Goal: Information Seeking & Learning: Learn about a topic

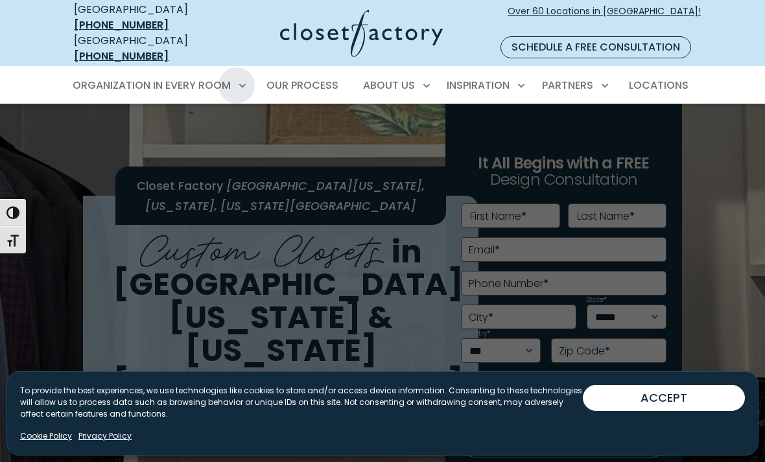
click at [123, 292] on span "Wall Units" at bounding box center [106, 298] width 53 height 13
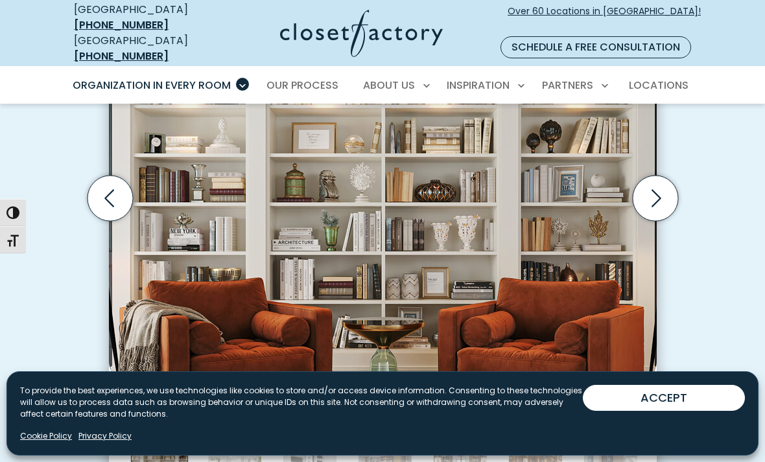
scroll to position [479, 0]
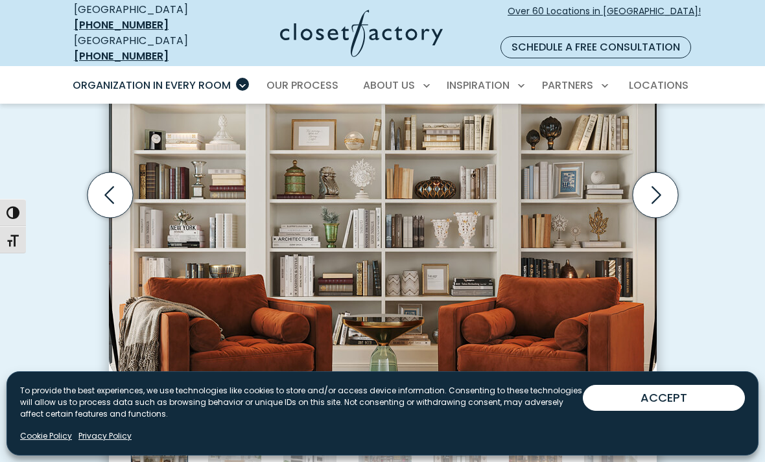
click at [644, 178] on icon "Next slide" at bounding box center [654, 194] width 45 height 45
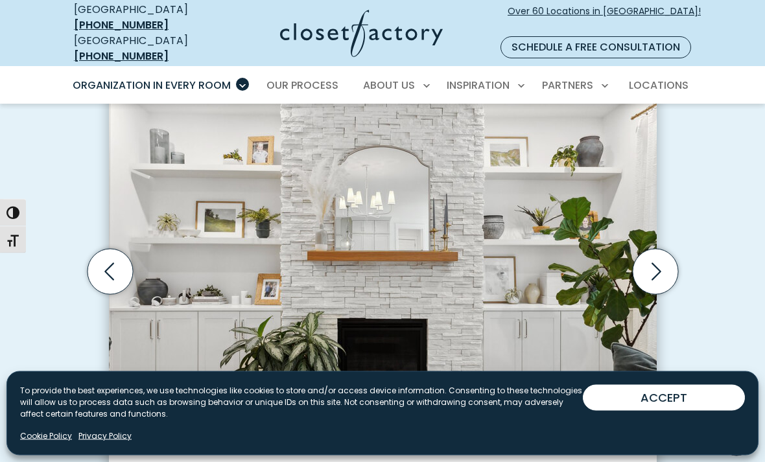
scroll to position [394, 0]
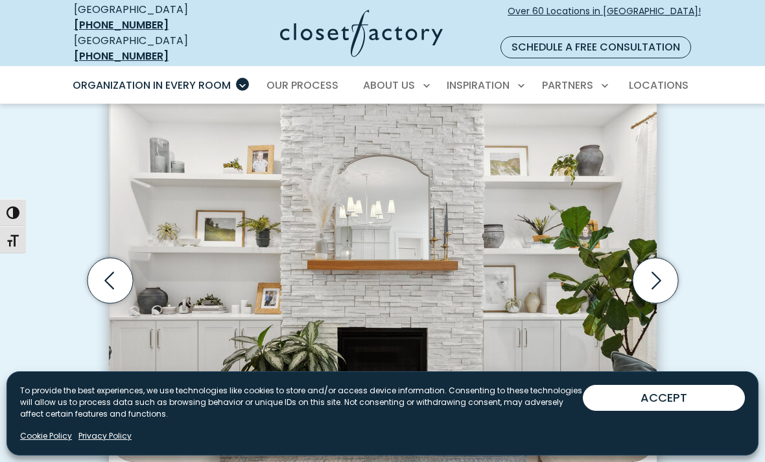
click at [643, 263] on icon "Next slide" at bounding box center [654, 280] width 45 height 45
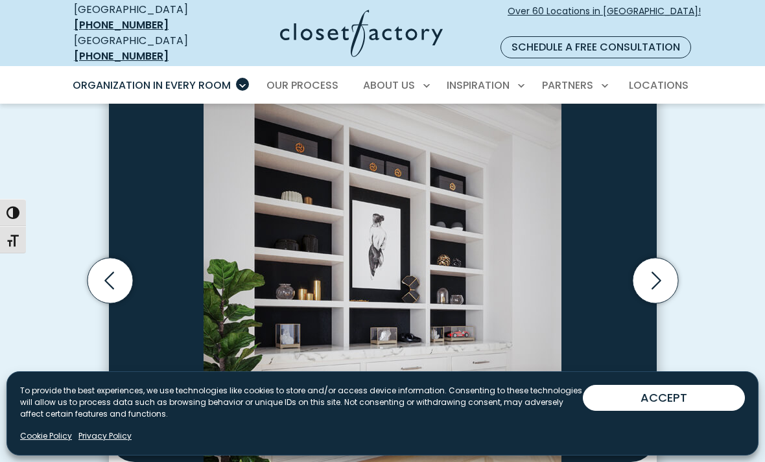
click at [654, 263] on icon "Next slide" at bounding box center [654, 280] width 45 height 45
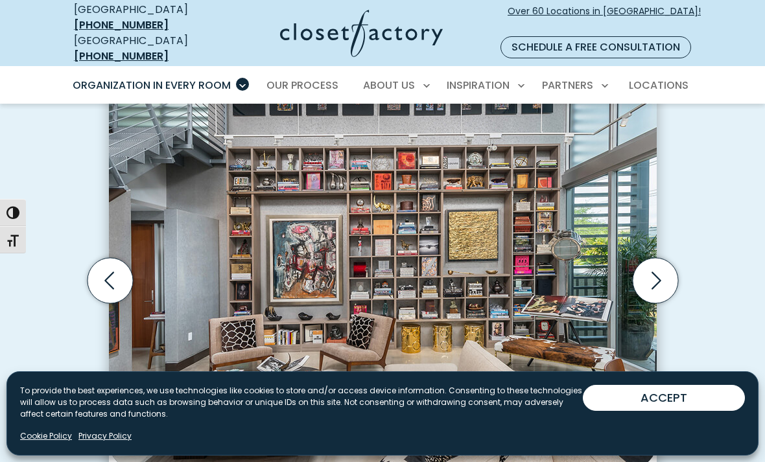
click at [644, 261] on icon "Next slide" at bounding box center [654, 280] width 45 height 45
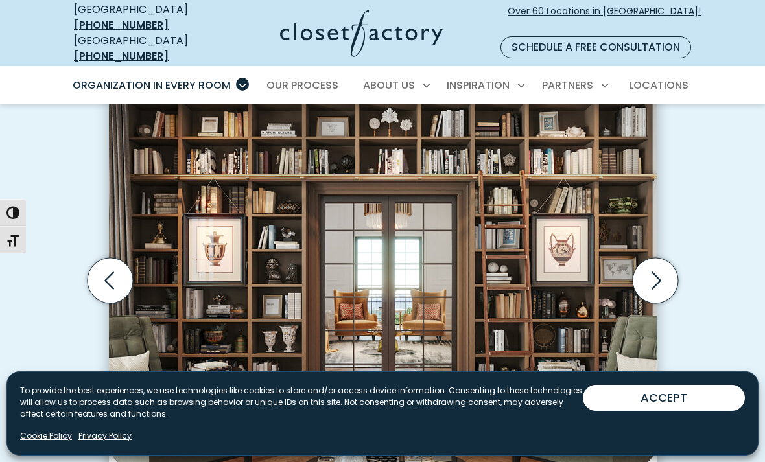
click at [654, 258] on icon "Next slide" at bounding box center [654, 280] width 45 height 45
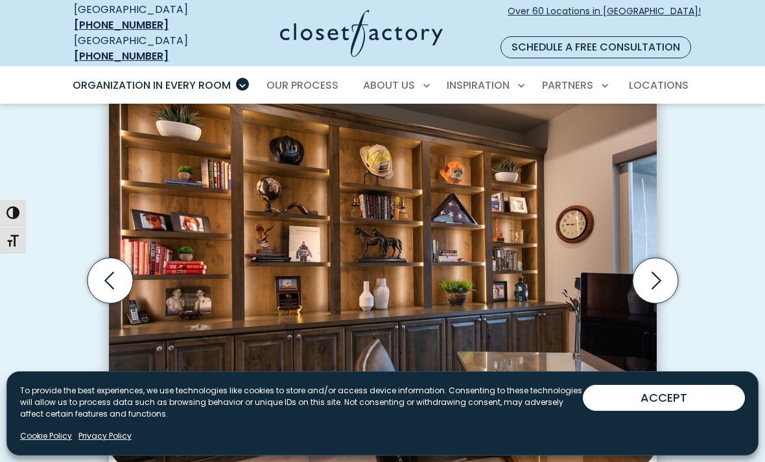
click at [645, 411] on button "ACCEPT" at bounding box center [664, 398] width 162 height 26
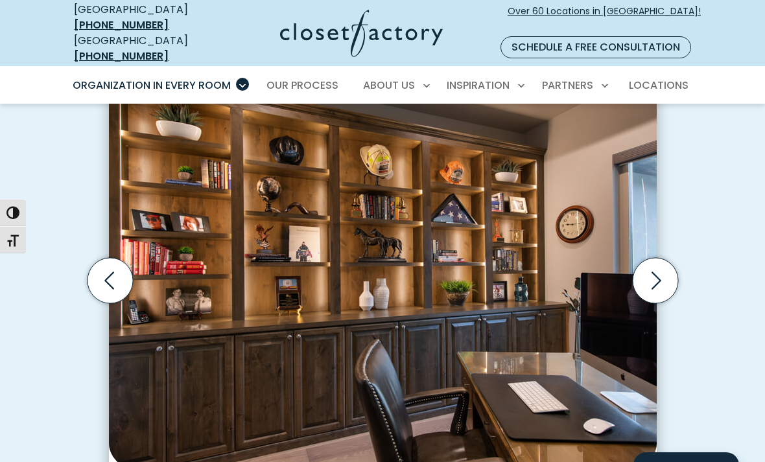
click at [647, 272] on icon "Next slide" at bounding box center [654, 280] width 45 height 45
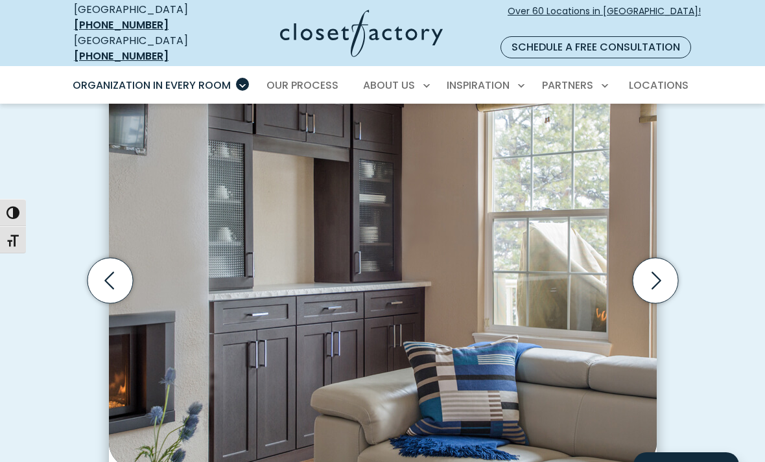
click at [650, 264] on icon "Next slide" at bounding box center [654, 280] width 45 height 45
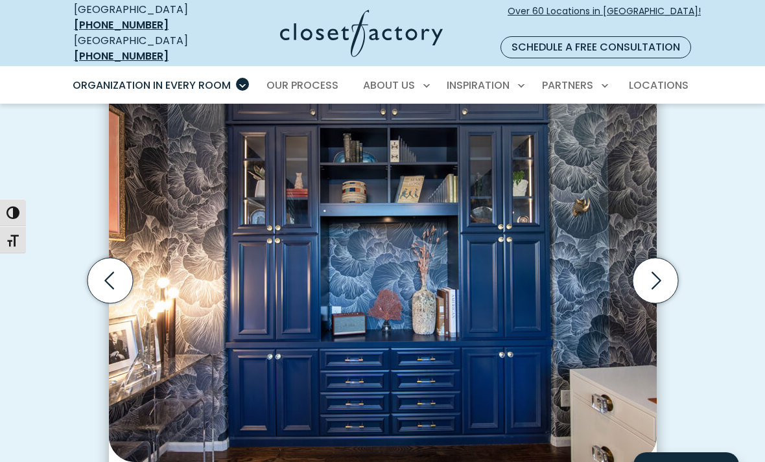
click at [656, 265] on icon "Next slide" at bounding box center [654, 280] width 45 height 45
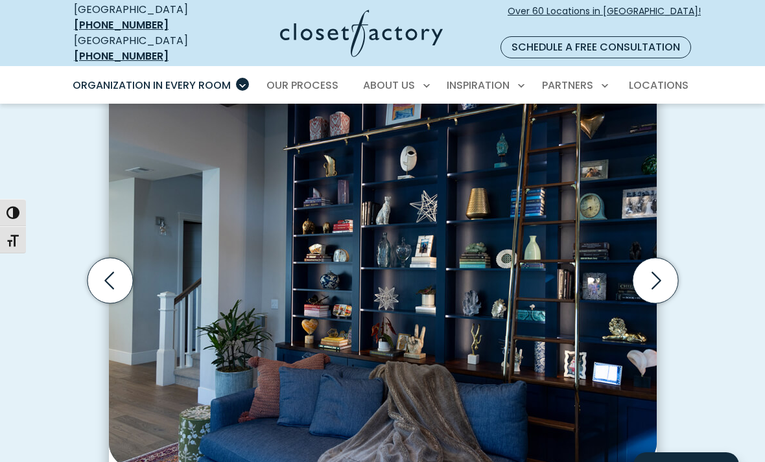
click at [657, 263] on icon "Next slide" at bounding box center [654, 280] width 45 height 45
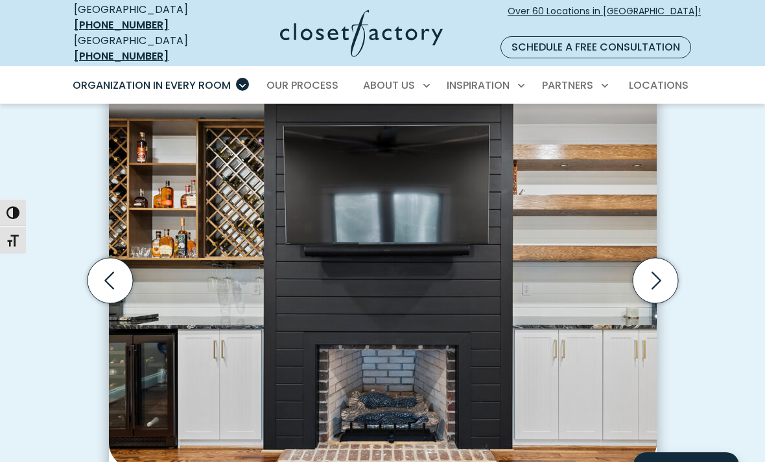
click at [651, 266] on icon "Next slide" at bounding box center [654, 280] width 45 height 45
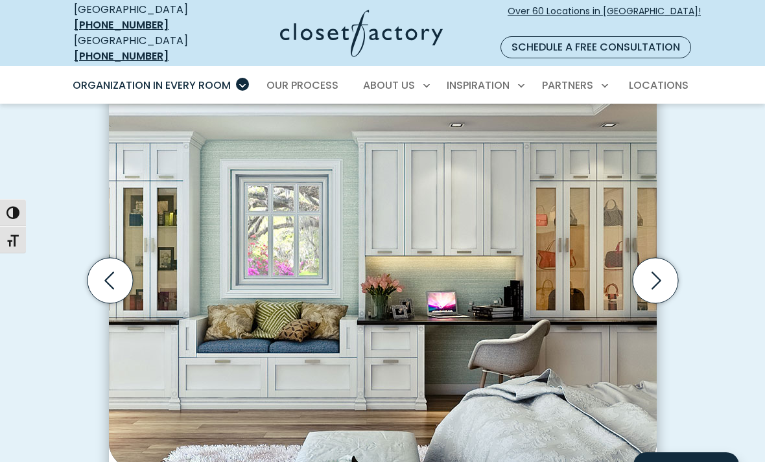
click at [654, 263] on icon "Next slide" at bounding box center [654, 280] width 45 height 45
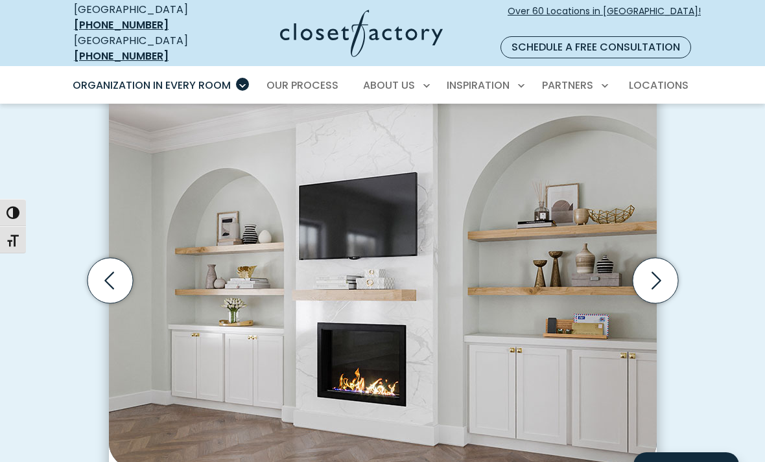
click at [654, 269] on icon "Next slide" at bounding box center [654, 280] width 45 height 45
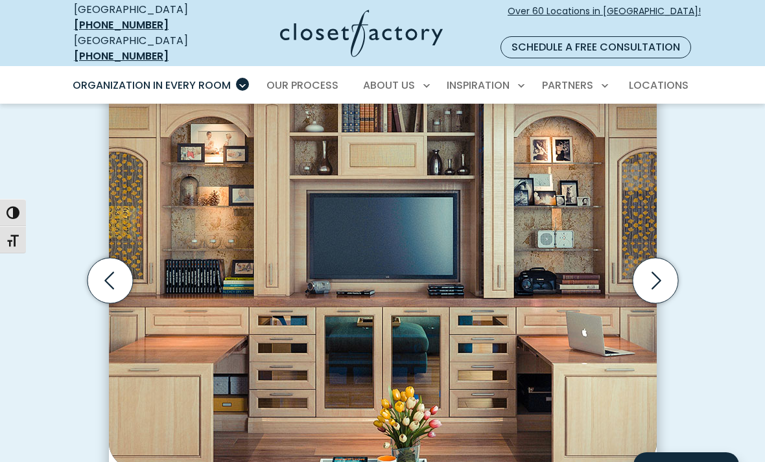
click at [653, 261] on icon "Next slide" at bounding box center [654, 280] width 45 height 45
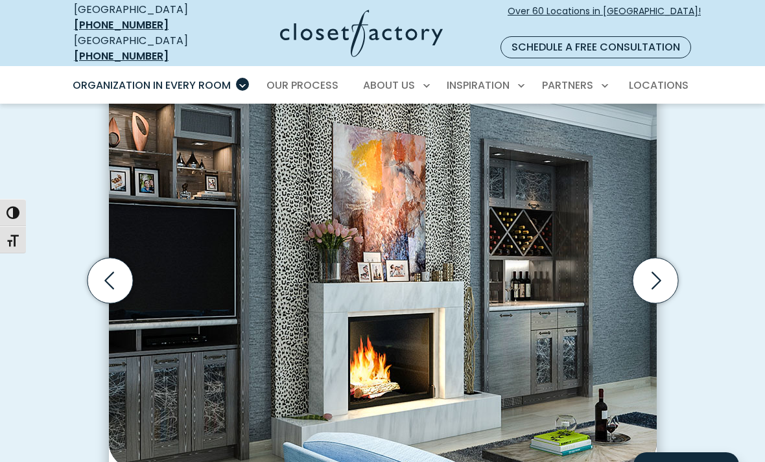
click at [646, 270] on icon "Next slide" at bounding box center [654, 280] width 45 height 45
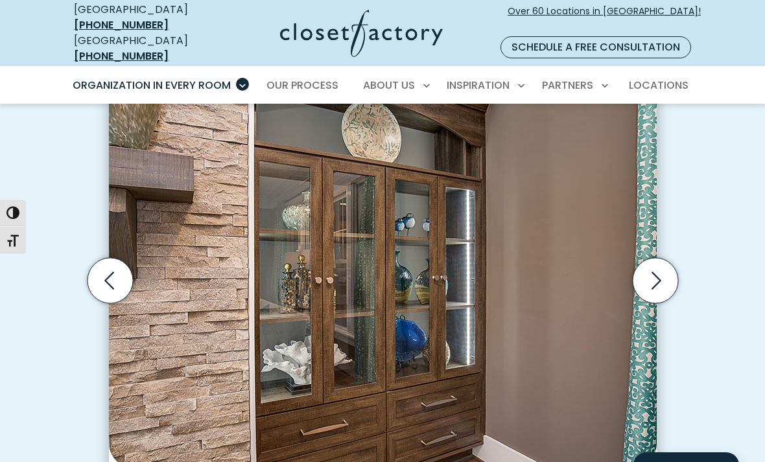
click at [650, 263] on icon "Next slide" at bounding box center [654, 280] width 45 height 45
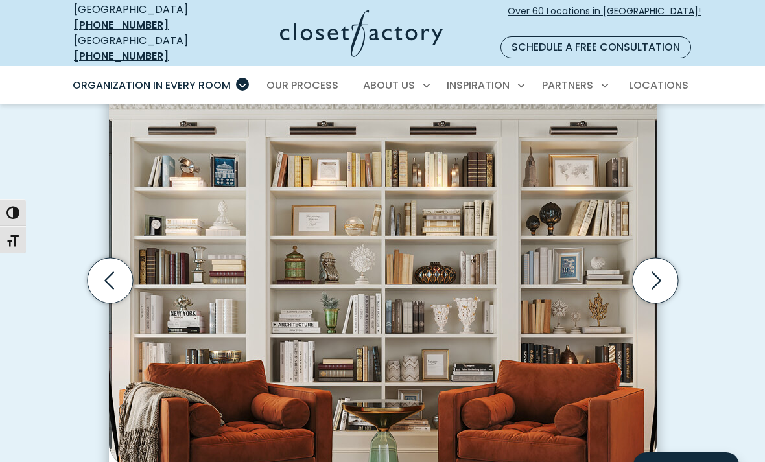
click at [652, 259] on icon "Next slide" at bounding box center [654, 280] width 45 height 45
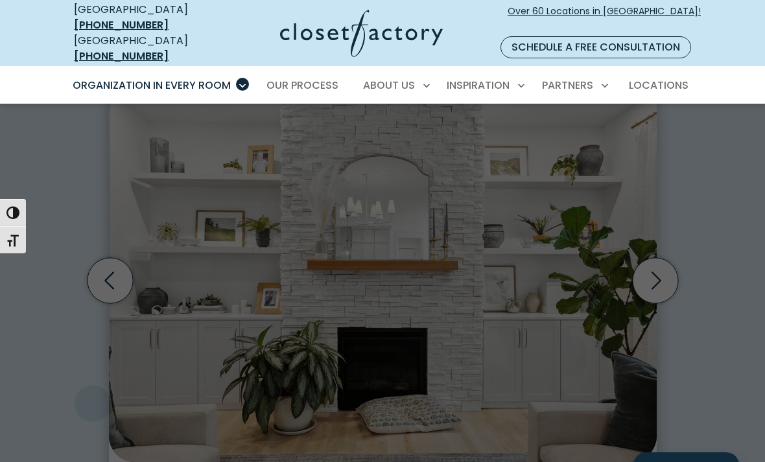
click at [91, 412] on span "Pantry & Wine Storage" at bounding box center [138, 418] width 116 height 13
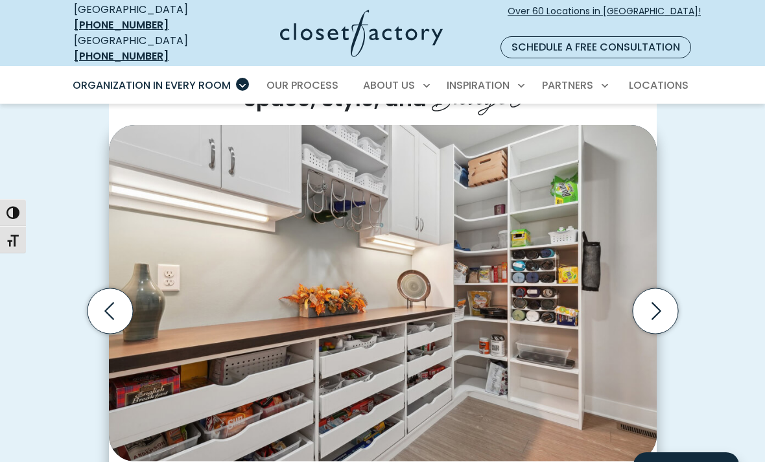
scroll to position [348, 0]
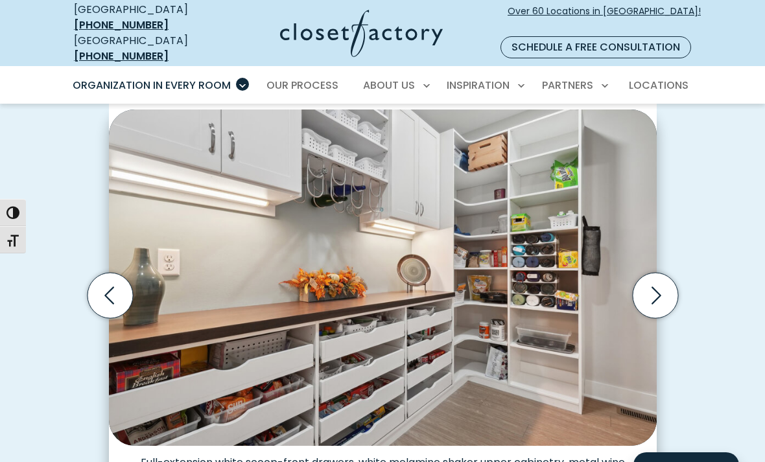
click at [650, 285] on icon "Next slide" at bounding box center [654, 295] width 45 height 45
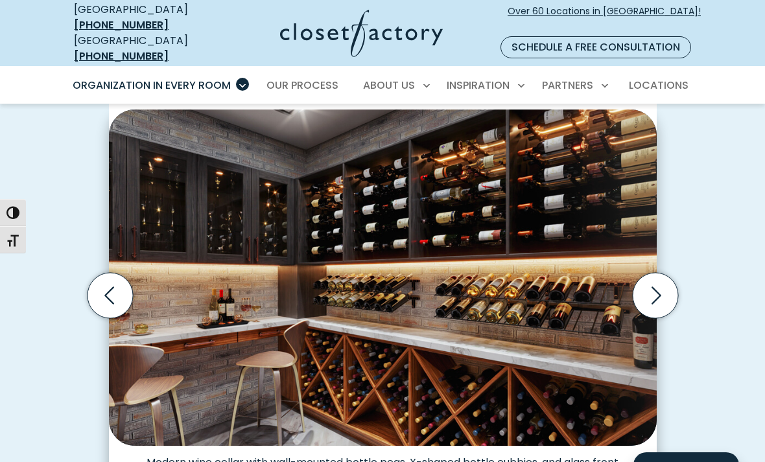
click at [651, 285] on icon "Next slide" at bounding box center [654, 295] width 45 height 45
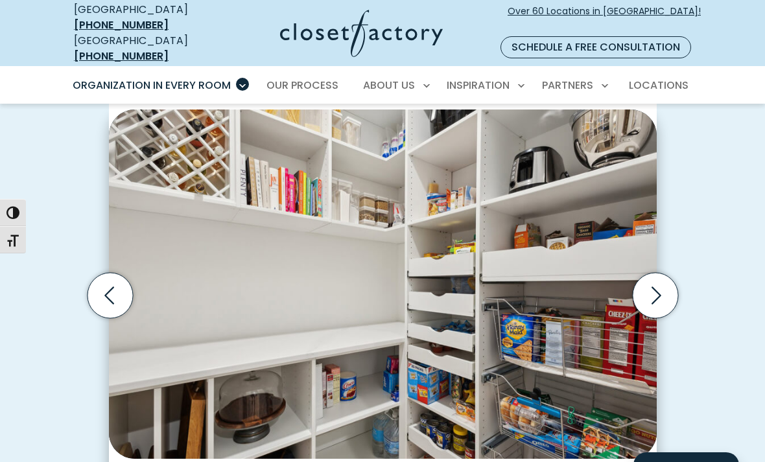
click at [648, 280] on icon "Next slide" at bounding box center [654, 295] width 45 height 45
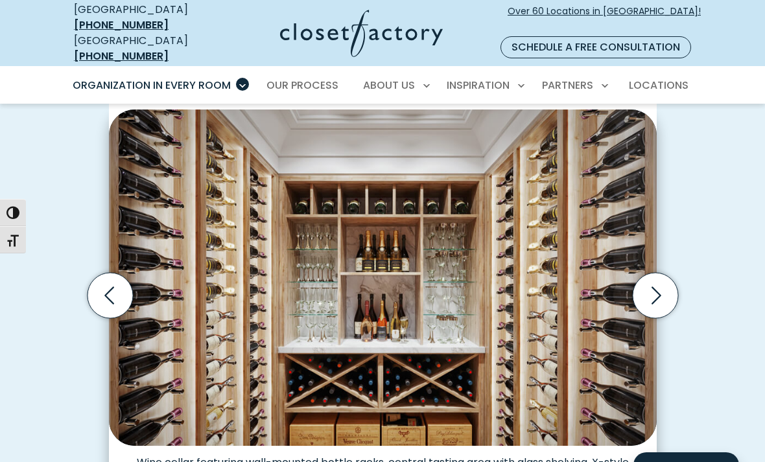
click at [653, 274] on icon "Next slide" at bounding box center [654, 295] width 45 height 45
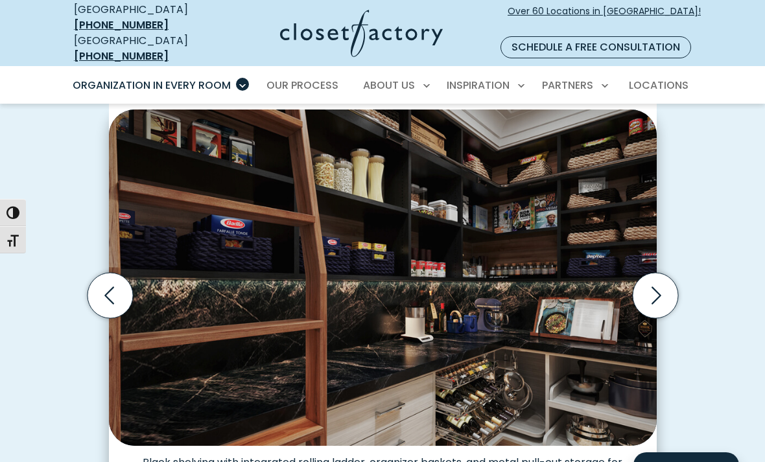
click at [652, 277] on icon "Next slide" at bounding box center [654, 295] width 45 height 45
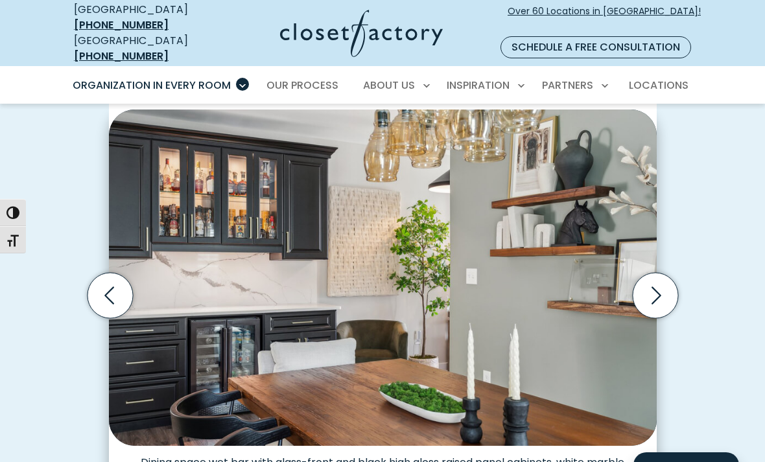
click at [650, 277] on icon "Next slide" at bounding box center [654, 295] width 45 height 45
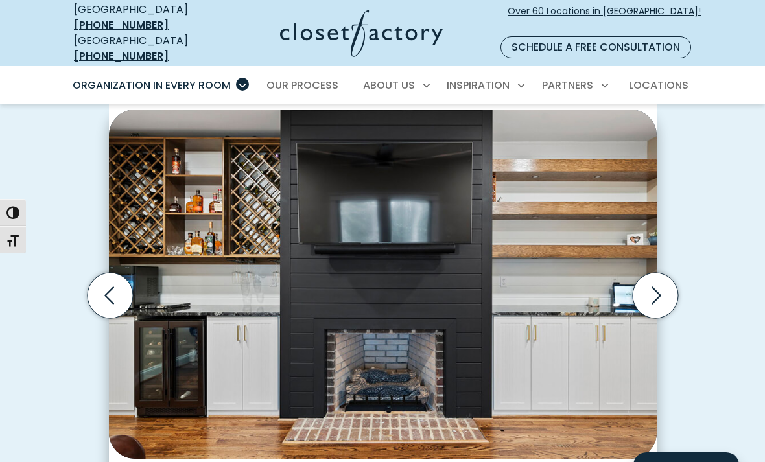
click at [648, 279] on icon "Next slide" at bounding box center [654, 295] width 45 height 45
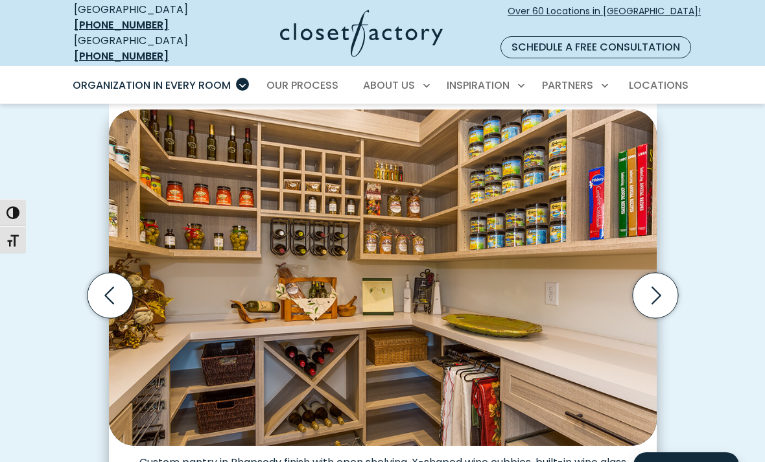
click at [650, 276] on icon "Next slide" at bounding box center [654, 295] width 45 height 45
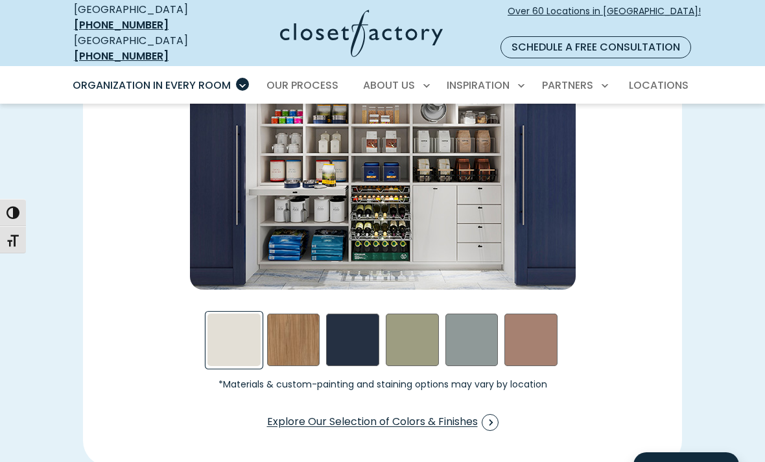
scroll to position [1851, 0]
click at [454, 414] on span "Explore Our Selection of Colors & Finishes" at bounding box center [382, 422] width 231 height 17
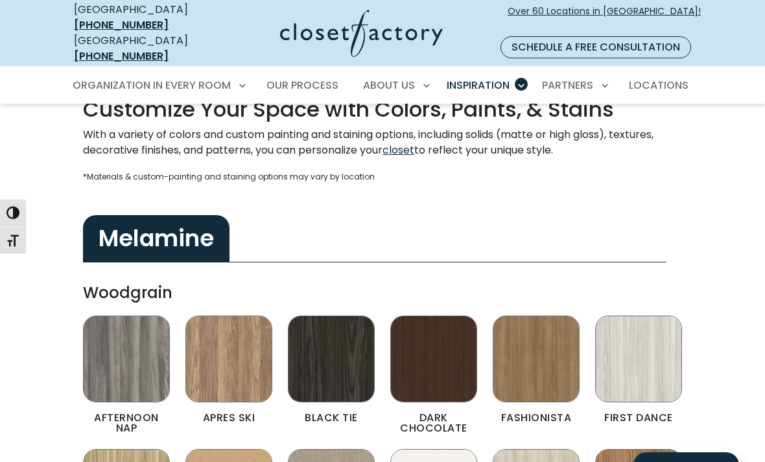
scroll to position [423, 0]
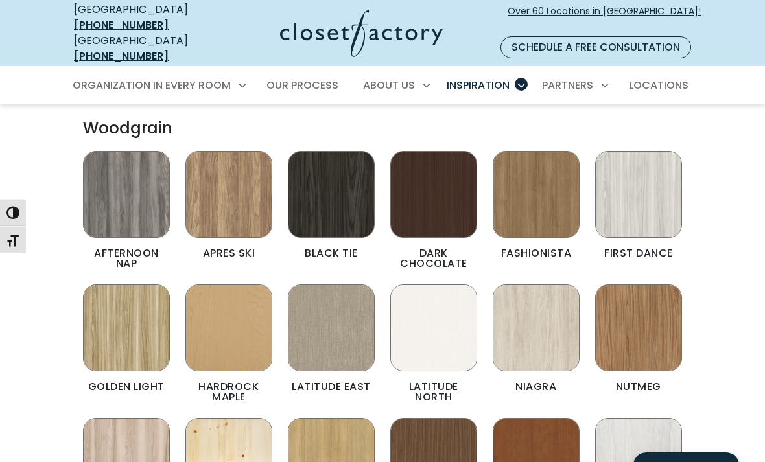
click at [656, 351] on img "Color & Finishes" at bounding box center [638, 328] width 87 height 87
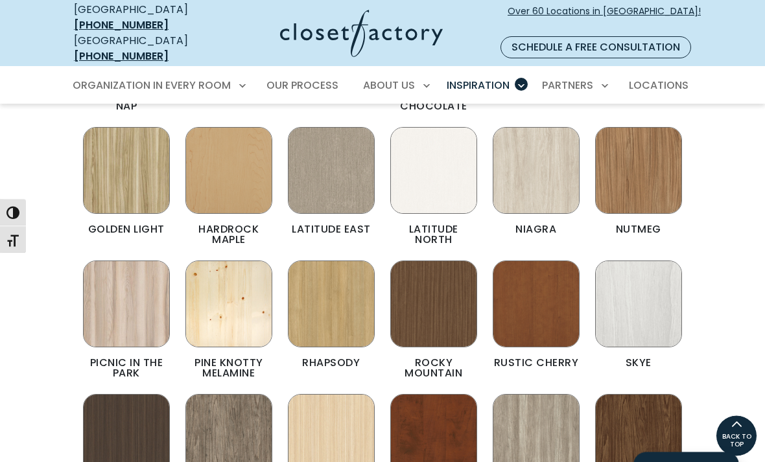
scroll to position [581, 0]
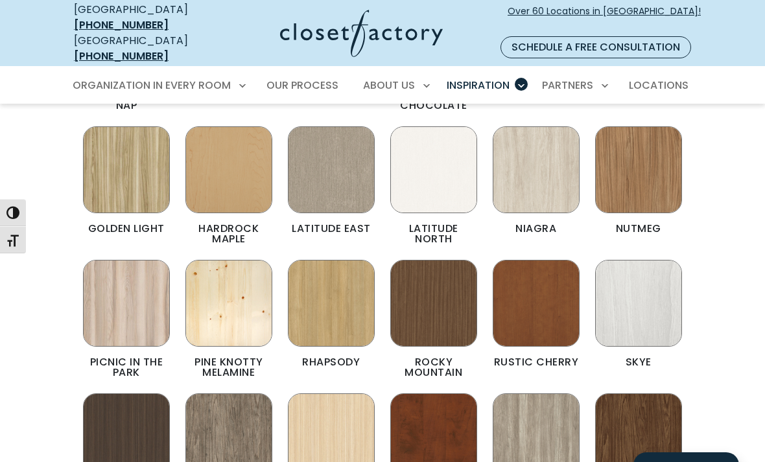
click at [434, 161] on img "Color & Finishes" at bounding box center [433, 169] width 87 height 87
click at [443, 150] on img "Color & Finishes" at bounding box center [433, 169] width 87 height 87
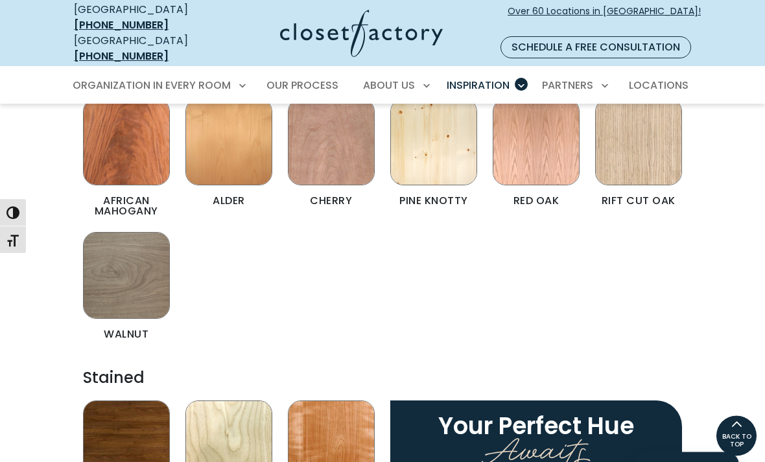
scroll to position [2240, 0]
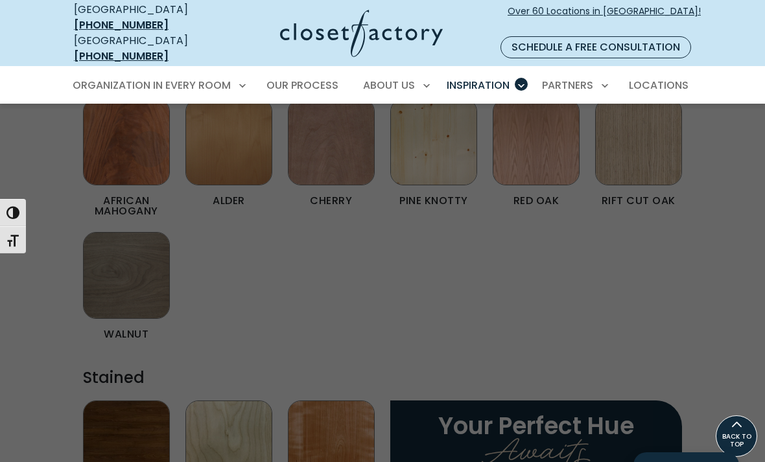
click at [139, 148] on span "Walk-In Closets" at bounding box center [121, 154] width 82 height 13
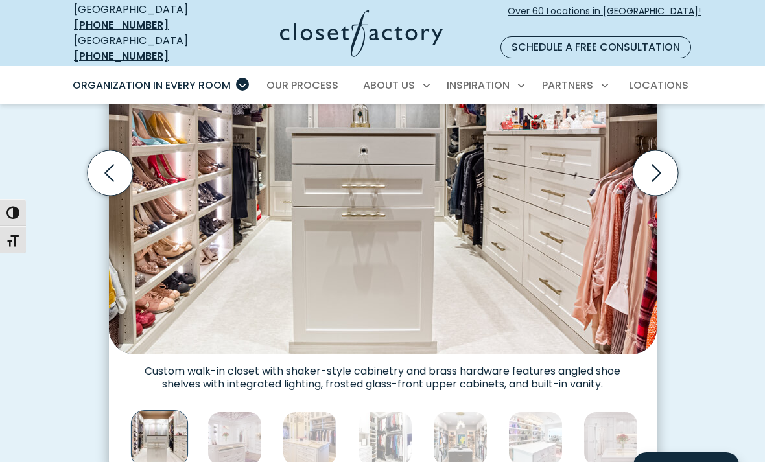
scroll to position [528, 0]
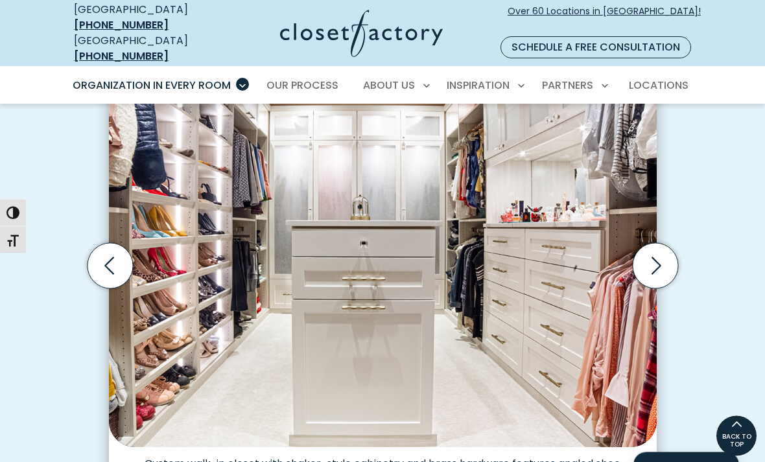
click at [658, 257] on icon "Next slide" at bounding box center [657, 266] width 10 height 18
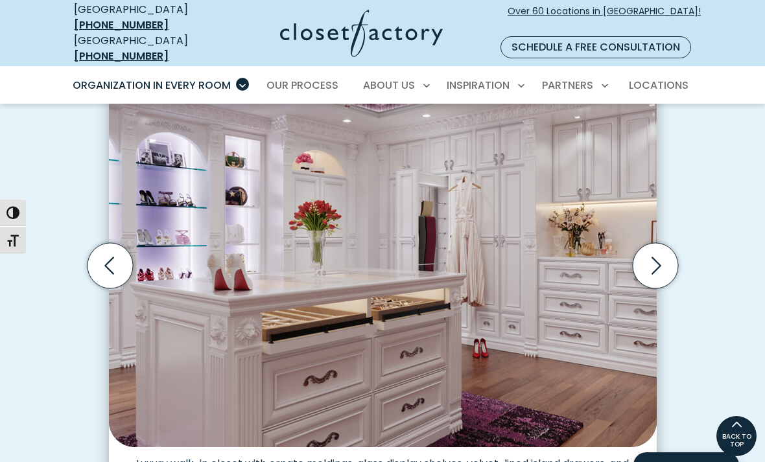
click at [654, 249] on icon "Next slide" at bounding box center [654, 265] width 45 height 45
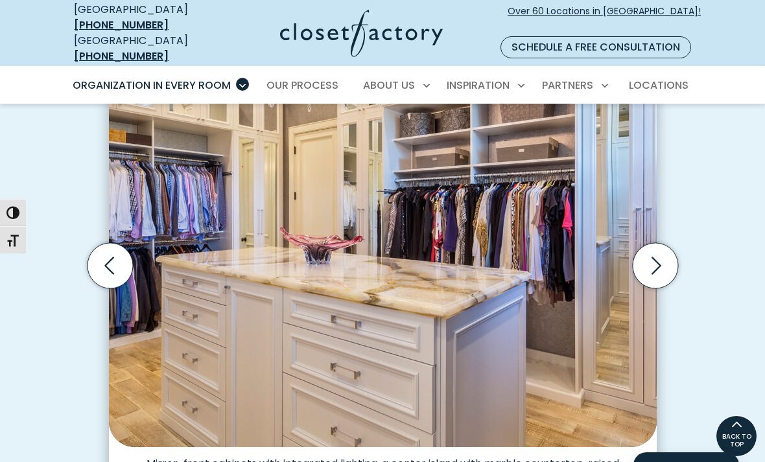
click at [652, 254] on icon "Next slide" at bounding box center [654, 265] width 45 height 45
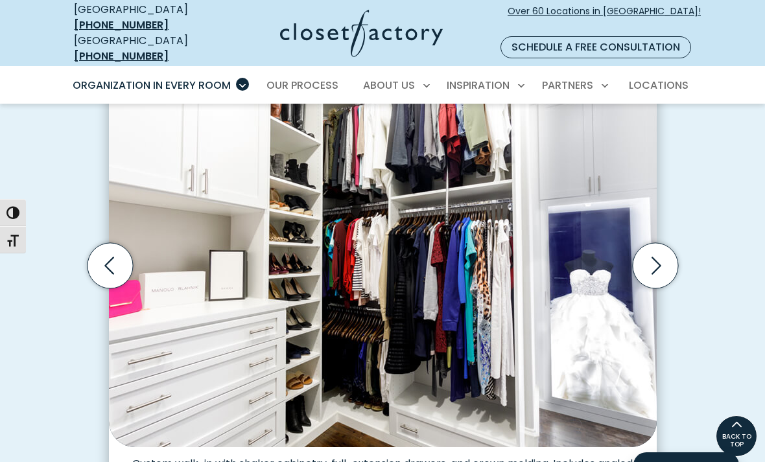
click at [655, 251] on icon "Next slide" at bounding box center [654, 265] width 45 height 45
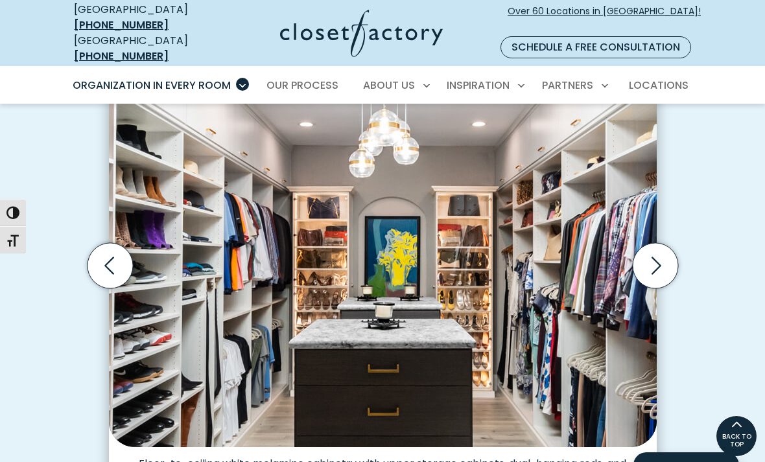
click at [649, 255] on icon "Next slide" at bounding box center [654, 265] width 45 height 45
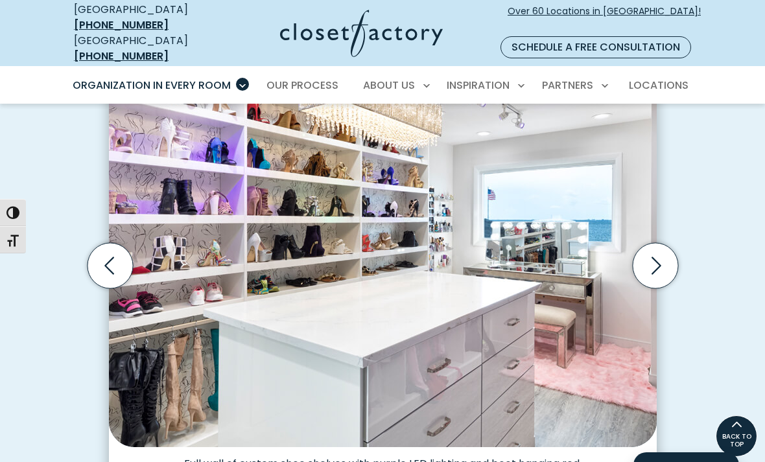
click at [652, 250] on icon "Next slide" at bounding box center [654, 265] width 45 height 45
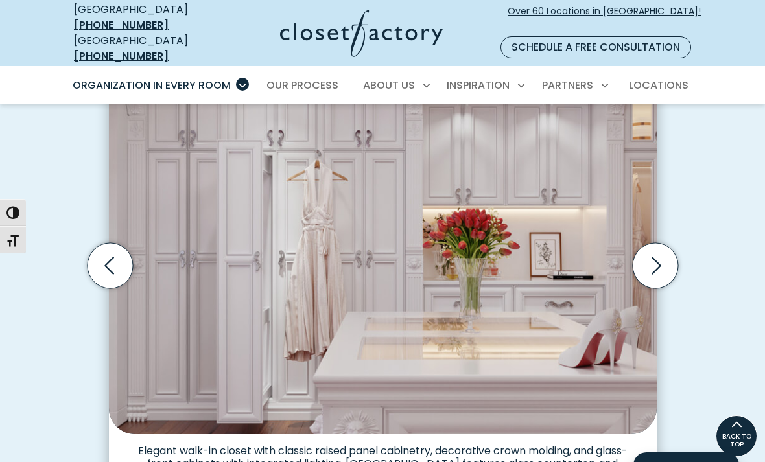
click at [655, 252] on icon "Next slide" at bounding box center [654, 265] width 45 height 45
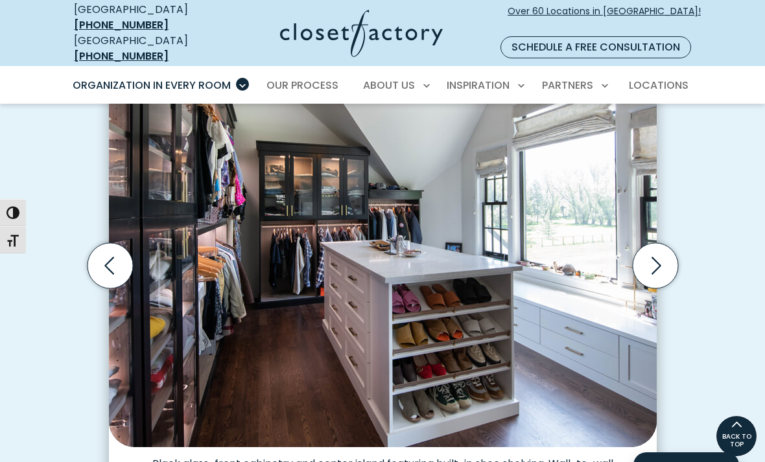
click at [653, 244] on icon "Next slide" at bounding box center [654, 265] width 45 height 45
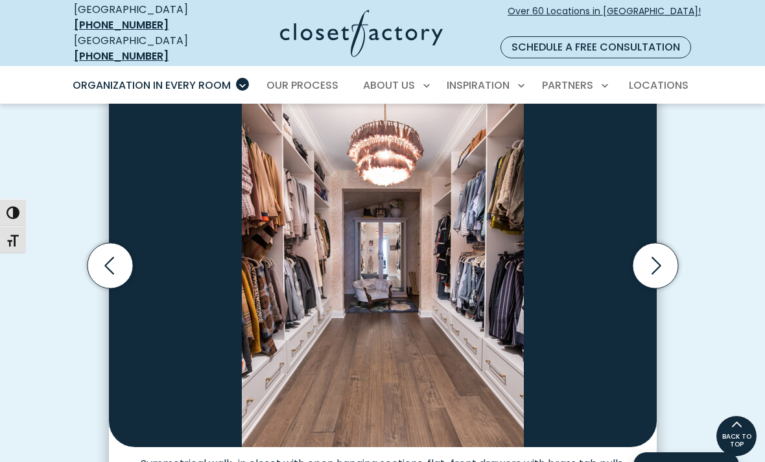
click at [657, 257] on icon "Next slide" at bounding box center [657, 266] width 10 height 18
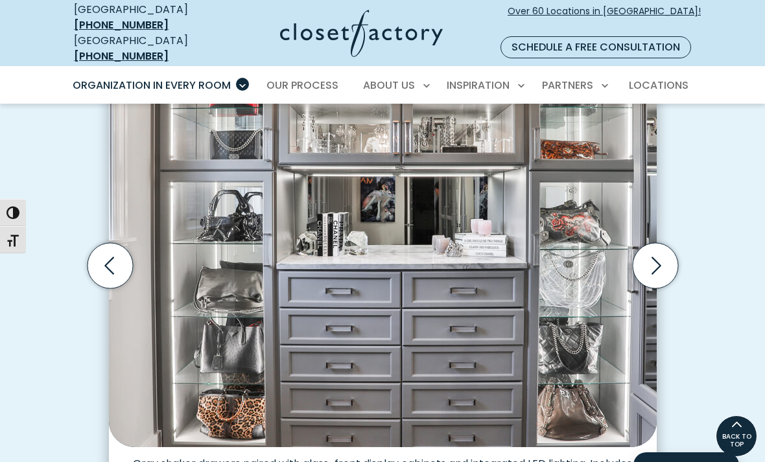
click at [658, 257] on icon "Next slide" at bounding box center [657, 266] width 10 height 18
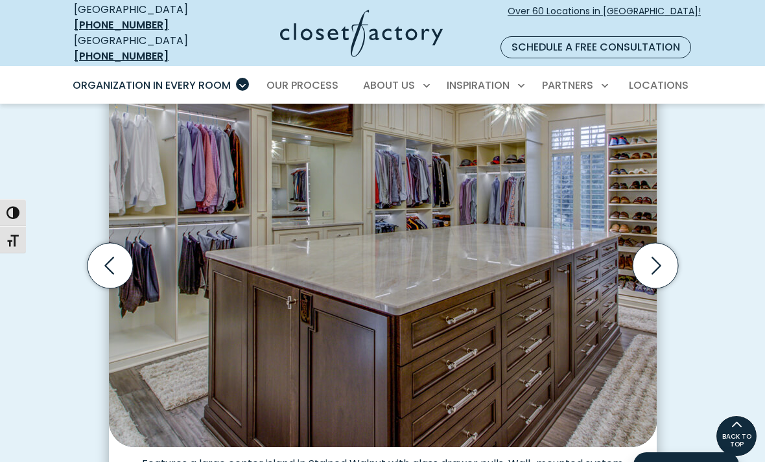
click at [656, 248] on icon "Next slide" at bounding box center [654, 265] width 45 height 45
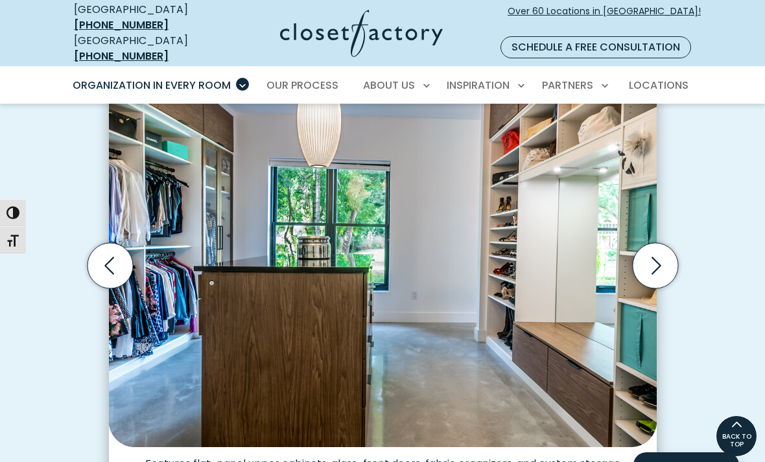
click at [660, 250] on icon "Next slide" at bounding box center [654, 265] width 45 height 45
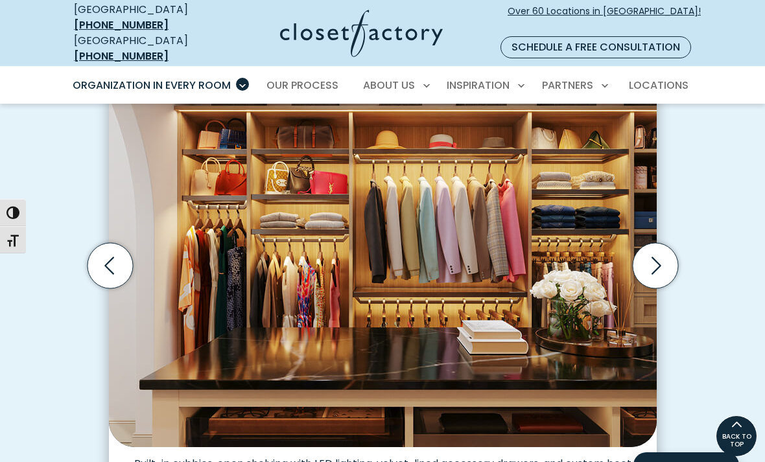
click at [659, 249] on icon "Next slide" at bounding box center [654, 265] width 45 height 45
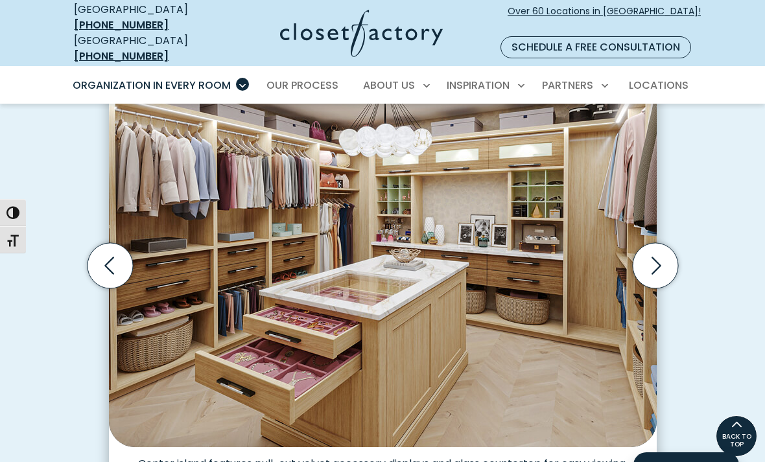
click at [648, 255] on icon "Next slide" at bounding box center [654, 265] width 45 height 45
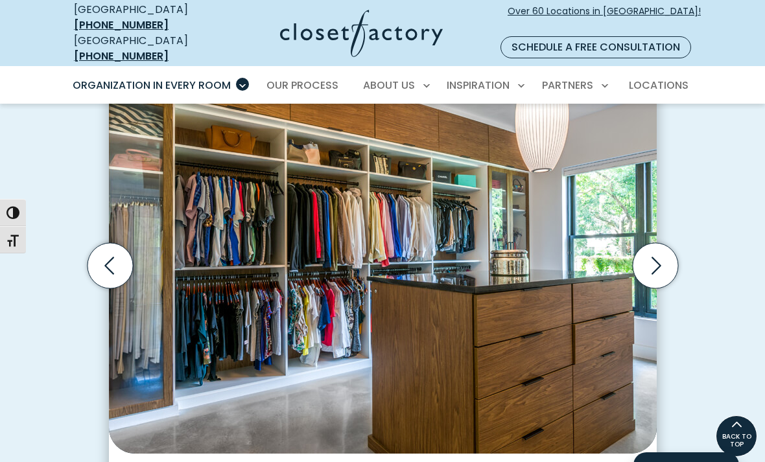
click at [653, 252] on icon "Next slide" at bounding box center [654, 265] width 45 height 45
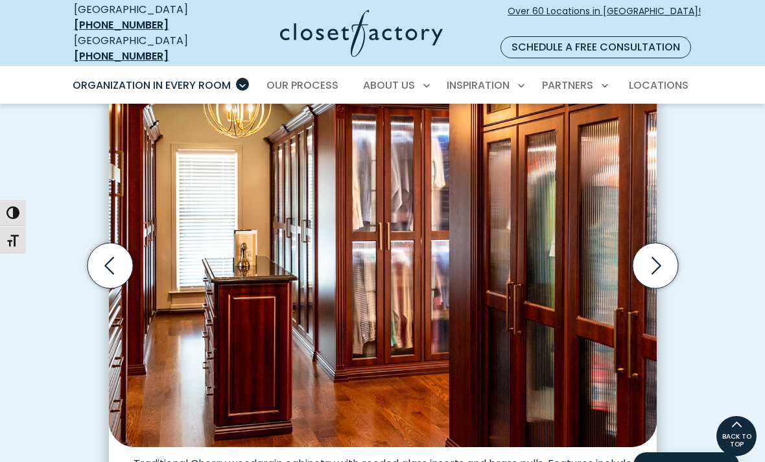
click at [656, 250] on icon "Next slide" at bounding box center [654, 265] width 45 height 45
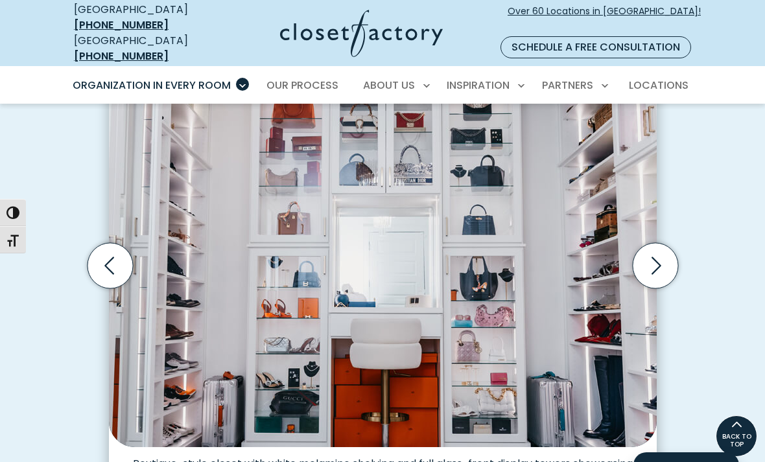
click at [654, 253] on icon "Next slide" at bounding box center [654, 265] width 45 height 45
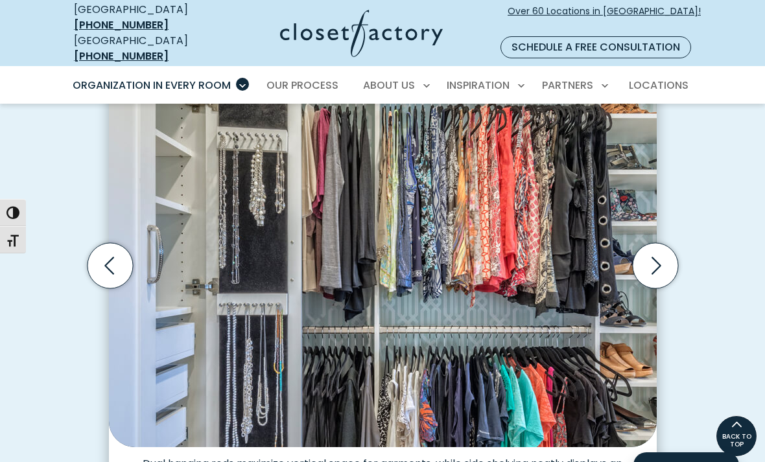
click at [652, 250] on icon "Next slide" at bounding box center [654, 265] width 45 height 45
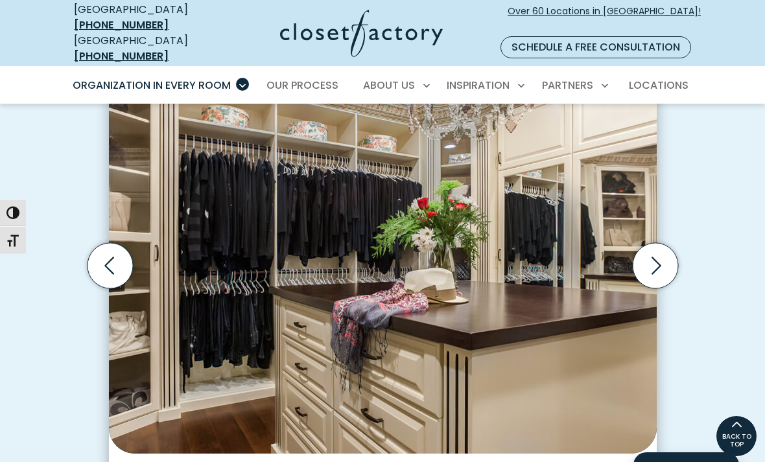
click at [656, 248] on icon "Next slide" at bounding box center [654, 265] width 45 height 45
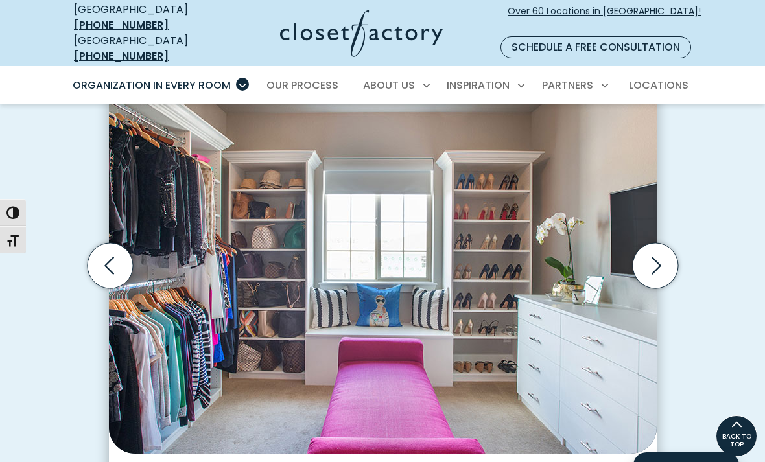
click at [655, 247] on icon "Next slide" at bounding box center [654, 265] width 45 height 45
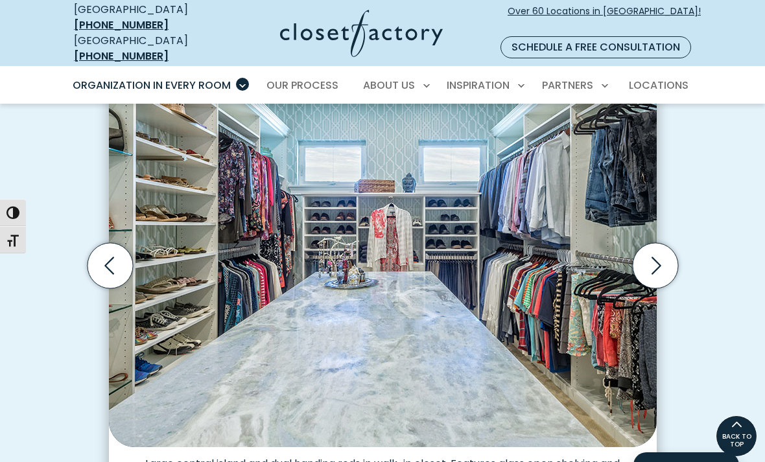
click at [652, 248] on icon "Next slide" at bounding box center [654, 265] width 45 height 45
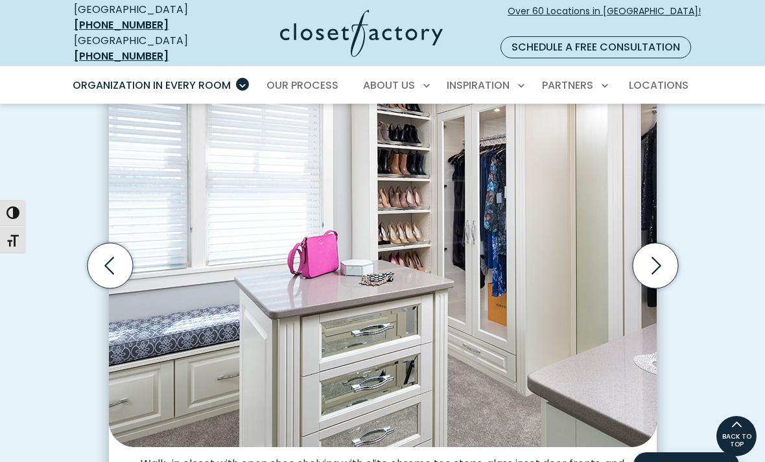
click at [650, 252] on icon "Next slide" at bounding box center [654, 265] width 45 height 45
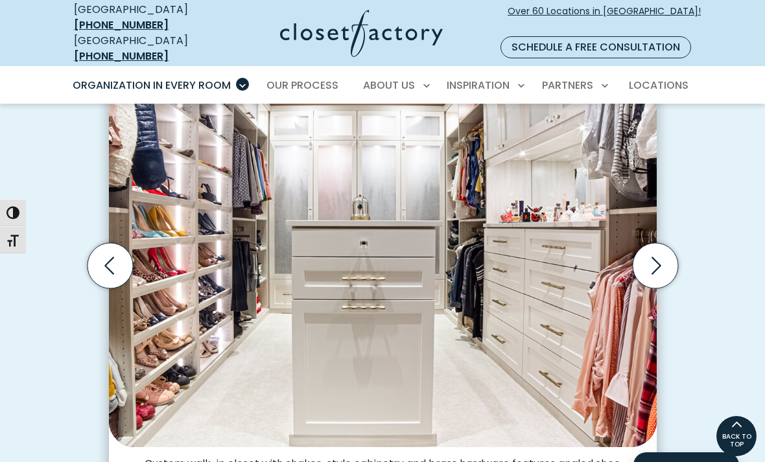
click at [653, 252] on icon "Next slide" at bounding box center [654, 265] width 45 height 45
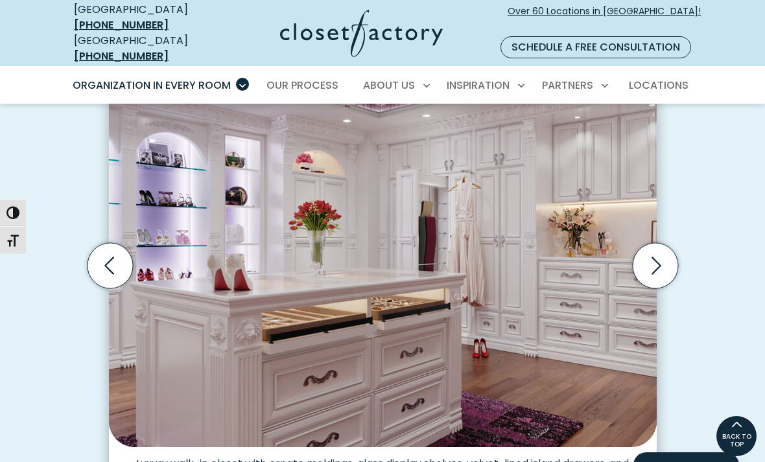
click at [656, 248] on icon "Next slide" at bounding box center [654, 265] width 45 height 45
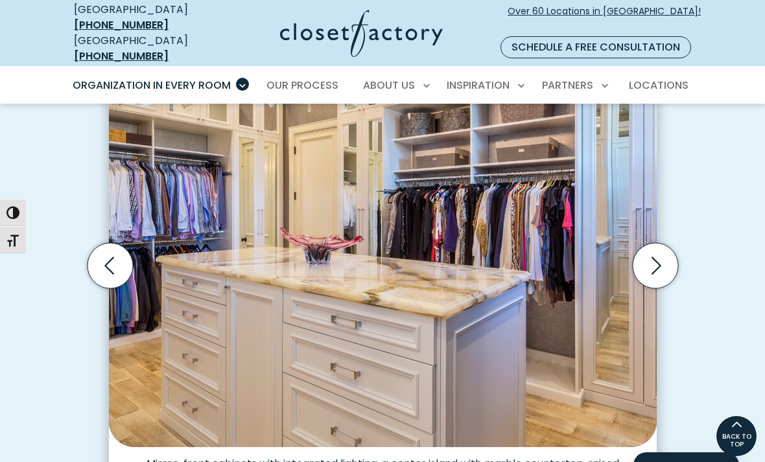
click at [650, 252] on icon "Next slide" at bounding box center [654, 265] width 45 height 45
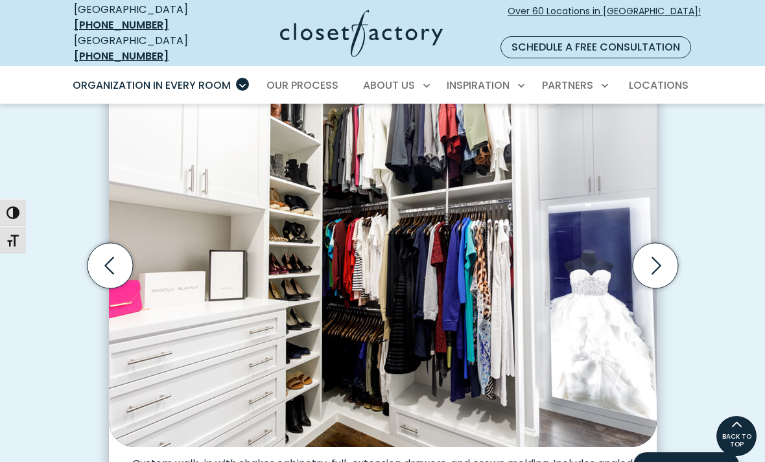
click at [654, 245] on icon "Next slide" at bounding box center [654, 265] width 45 height 45
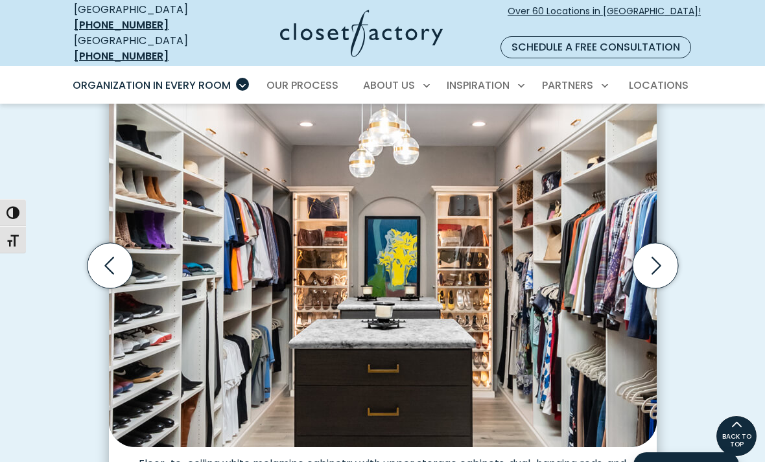
click at [646, 253] on icon "Next slide" at bounding box center [654, 265] width 45 height 45
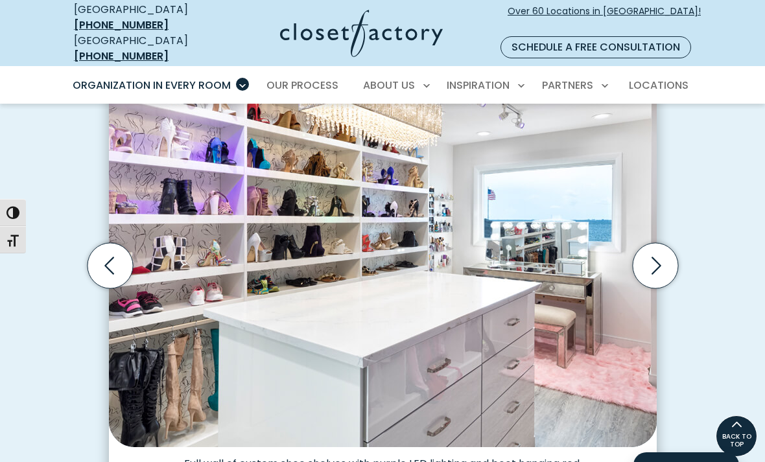
click at [652, 250] on icon "Next slide" at bounding box center [654, 265] width 45 height 45
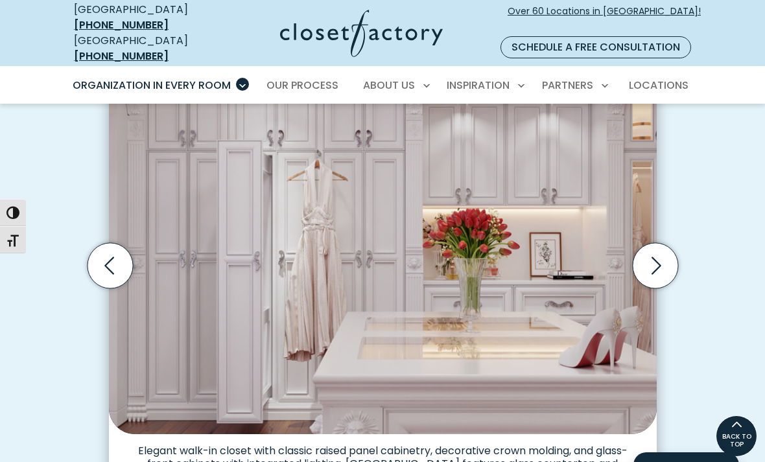
click at [653, 251] on icon "Next slide" at bounding box center [654, 265] width 45 height 45
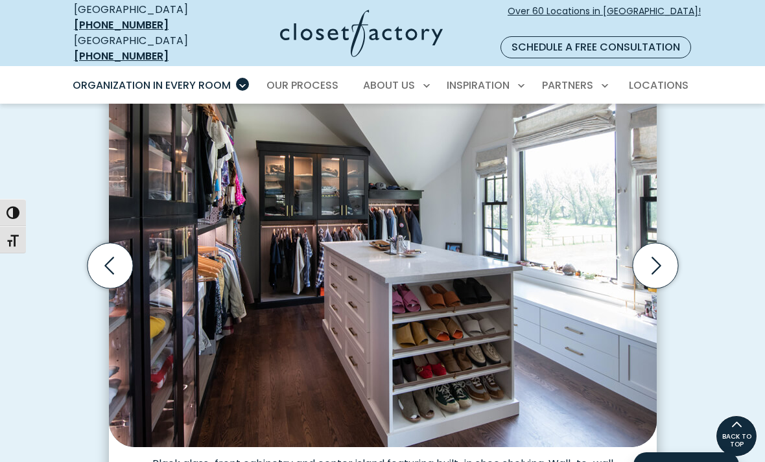
click at [662, 248] on icon "Next slide" at bounding box center [654, 265] width 45 height 45
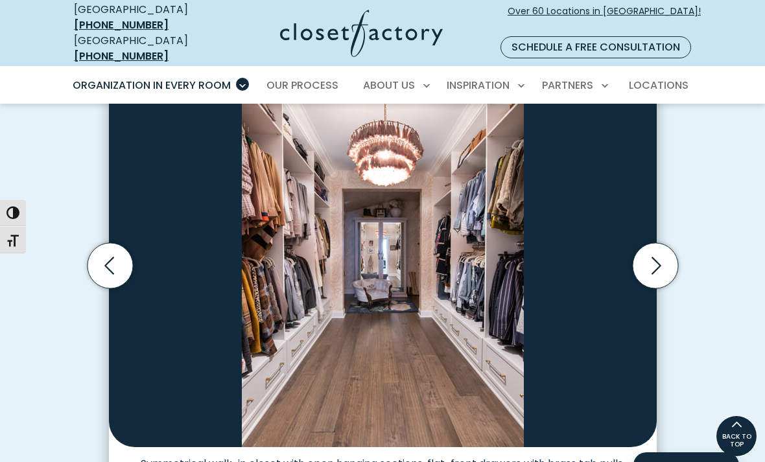
click at [667, 247] on icon "Next slide" at bounding box center [654, 265] width 45 height 45
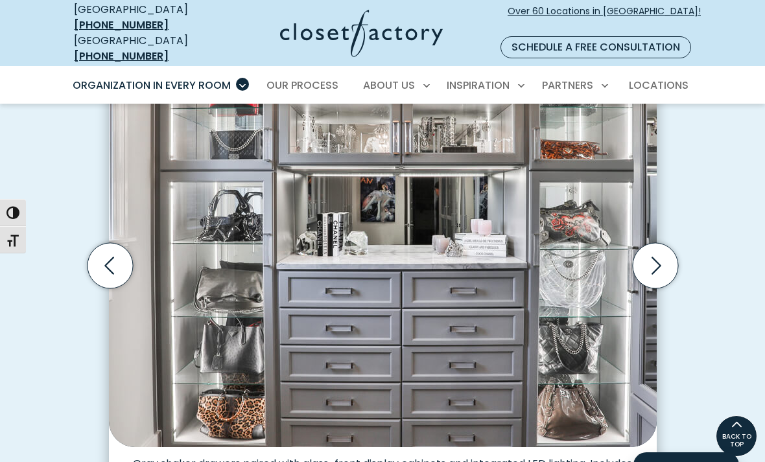
click at [656, 246] on icon "Next slide" at bounding box center [654, 265] width 45 height 45
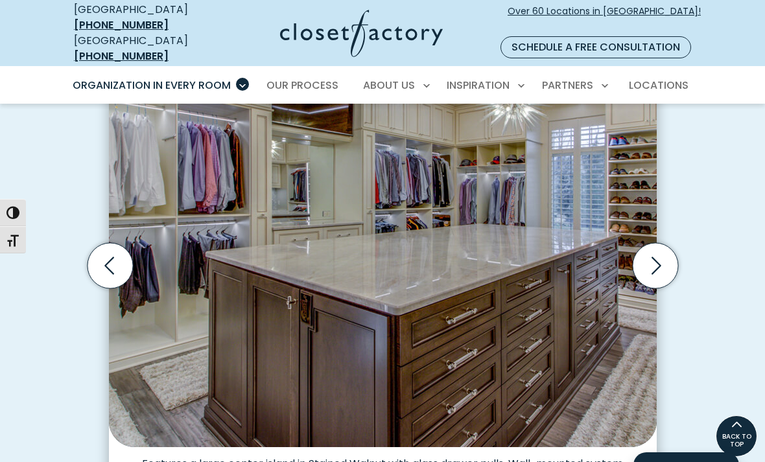
click at [664, 243] on icon "Next slide" at bounding box center [654, 265] width 45 height 45
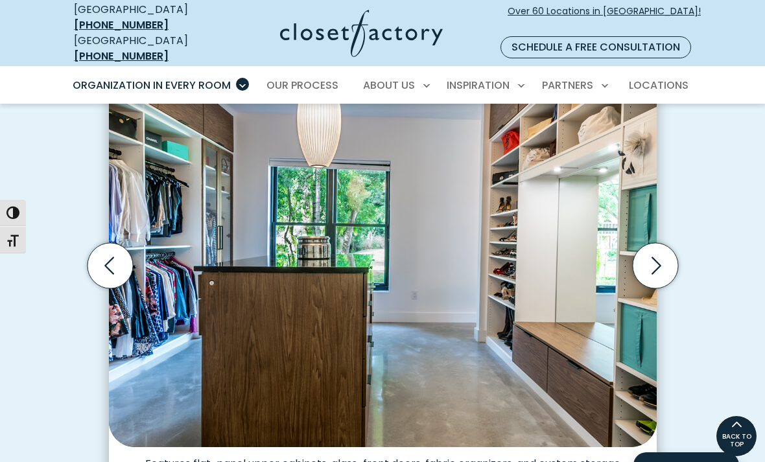
click at [646, 252] on icon "Next slide" at bounding box center [654, 265] width 45 height 45
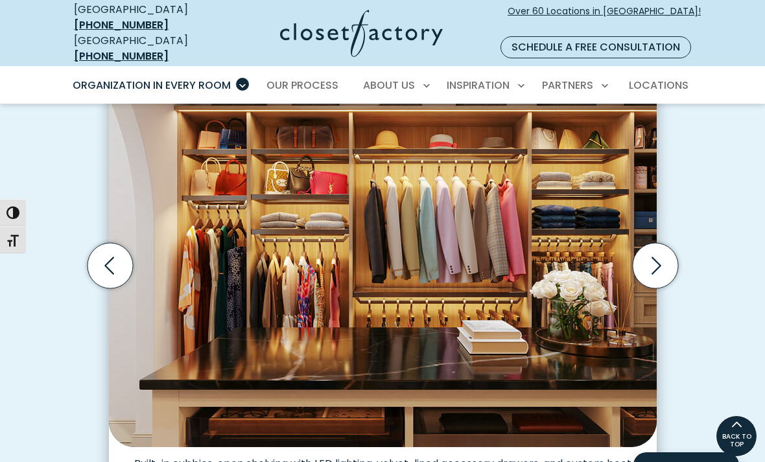
click at [655, 247] on icon "Next slide" at bounding box center [654, 265] width 45 height 45
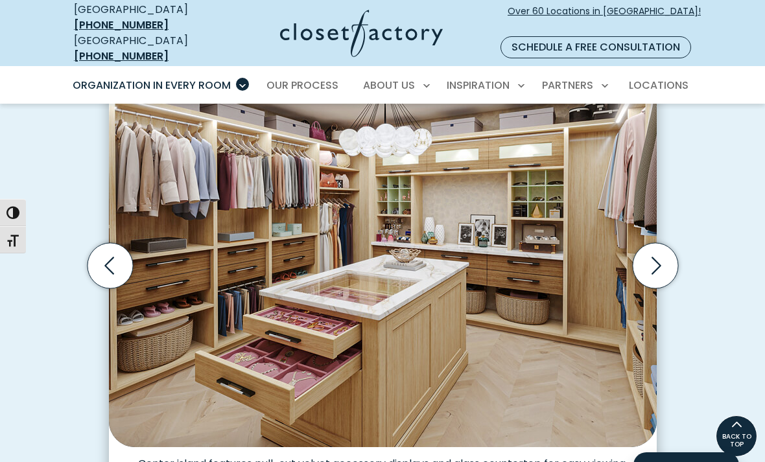
click at [658, 257] on icon "Next slide" at bounding box center [657, 266] width 10 height 18
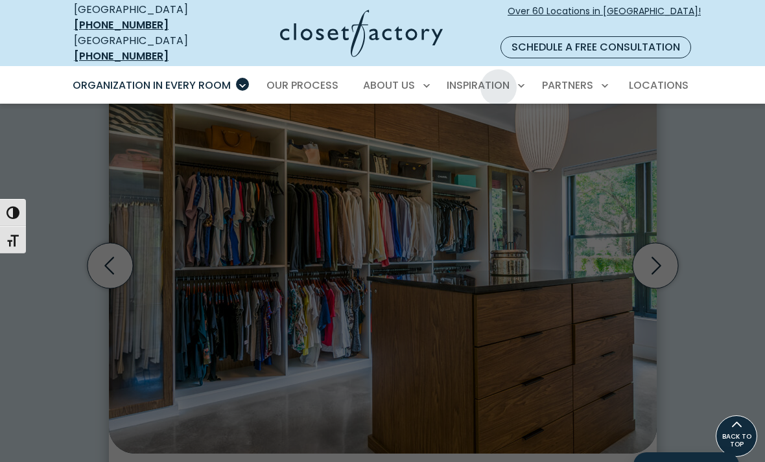
click at [492, 124] on span "Inspiration Gallery" at bounding box center [455, 130] width 97 height 13
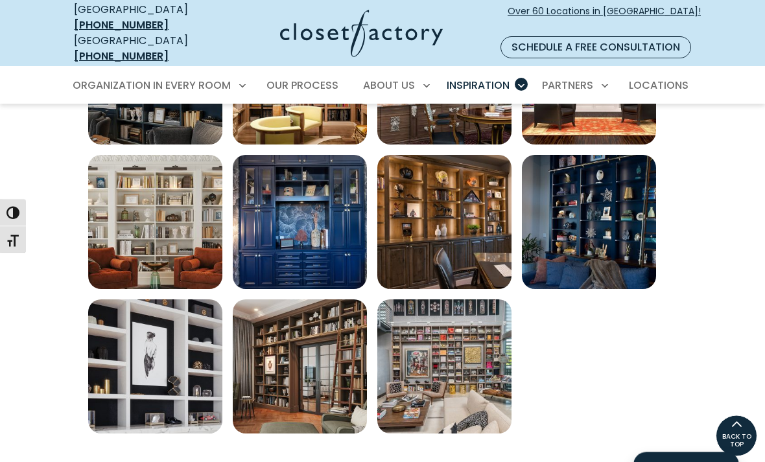
scroll to position [532, 0]
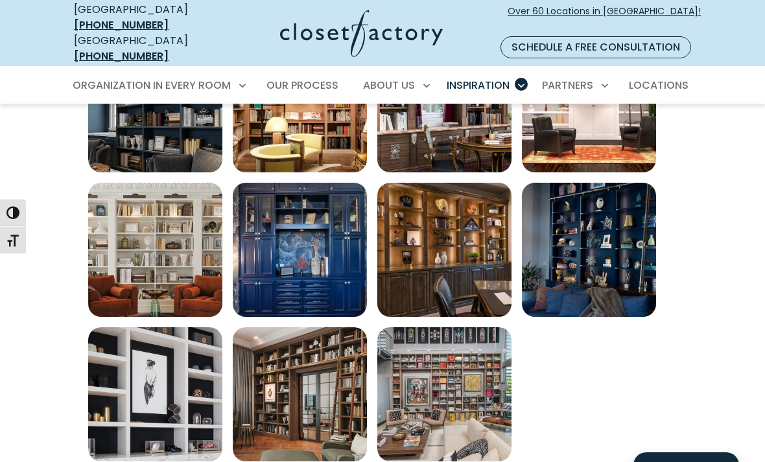
click at [172, 233] on img "Open inspiration gallery to preview enlarged image" at bounding box center [155, 250] width 134 height 134
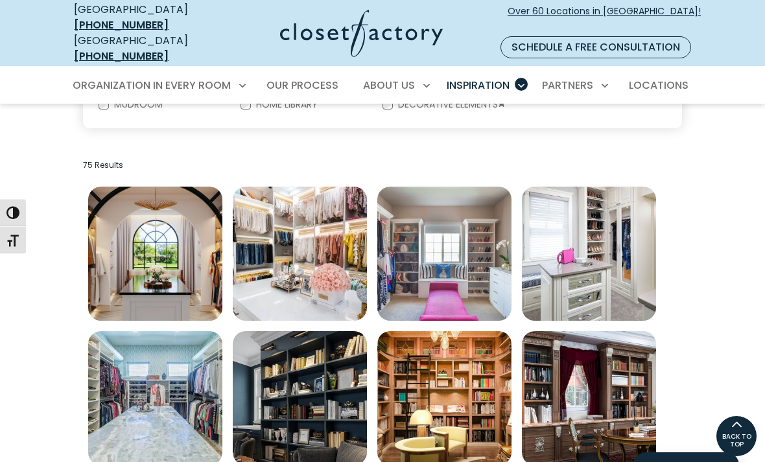
scroll to position [453, 0]
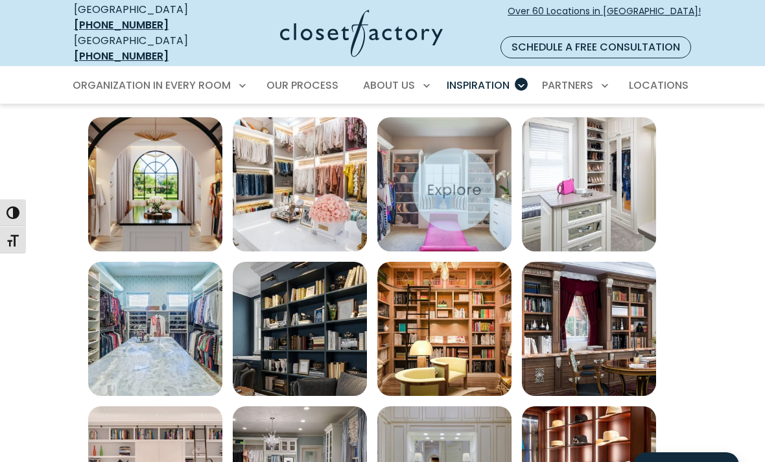
click at [463, 188] on img "Open inspiration gallery to preview enlarged image" at bounding box center [444, 184] width 134 height 134
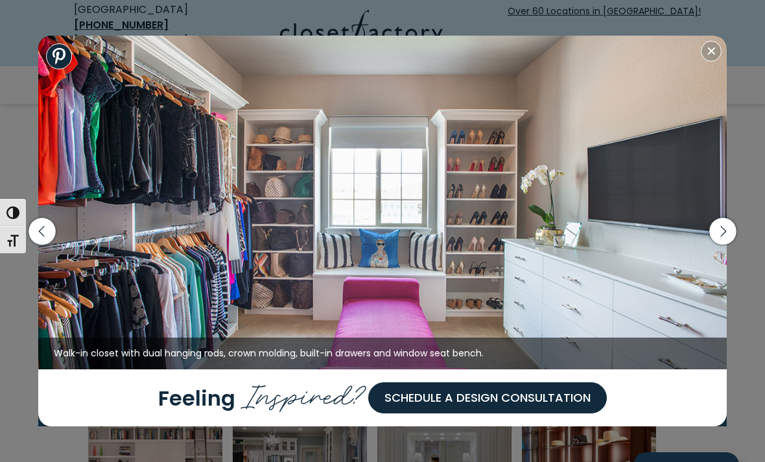
click at [713, 259] on icon "button" at bounding box center [723, 232] width 34 height 56
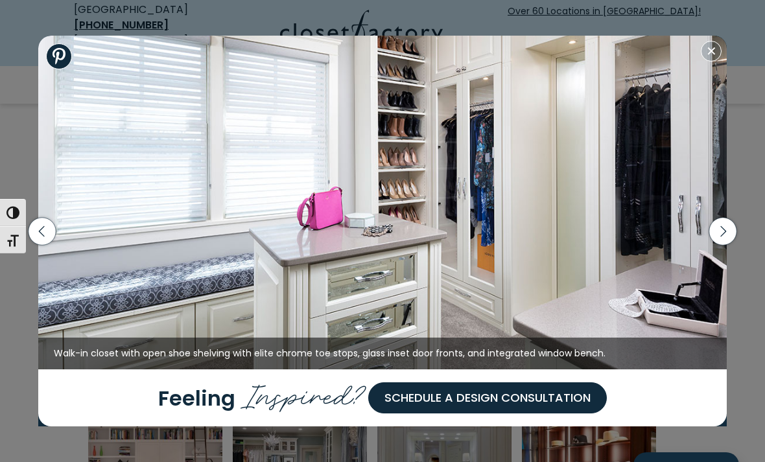
click at [726, 237] on icon "button" at bounding box center [723, 231] width 6 height 11
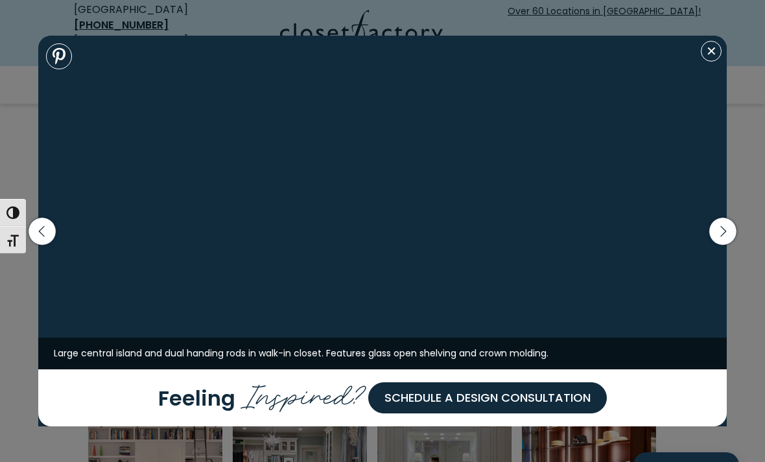
click at [722, 244] on icon "button" at bounding box center [722, 230] width 27 height 27
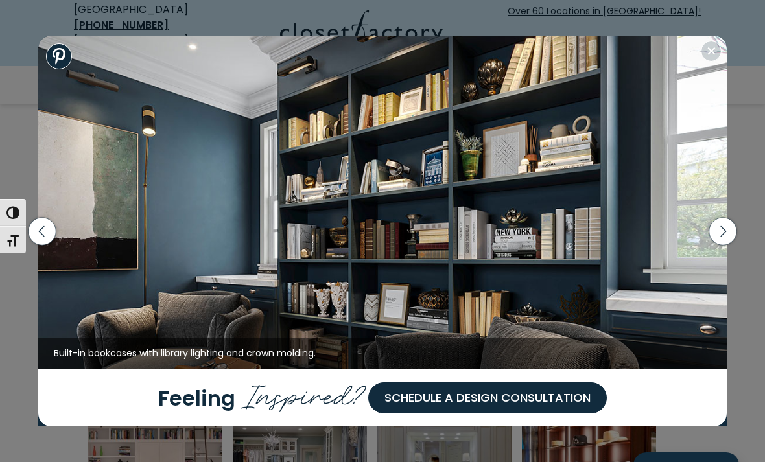
click at [721, 244] on icon "button" at bounding box center [722, 230] width 27 height 27
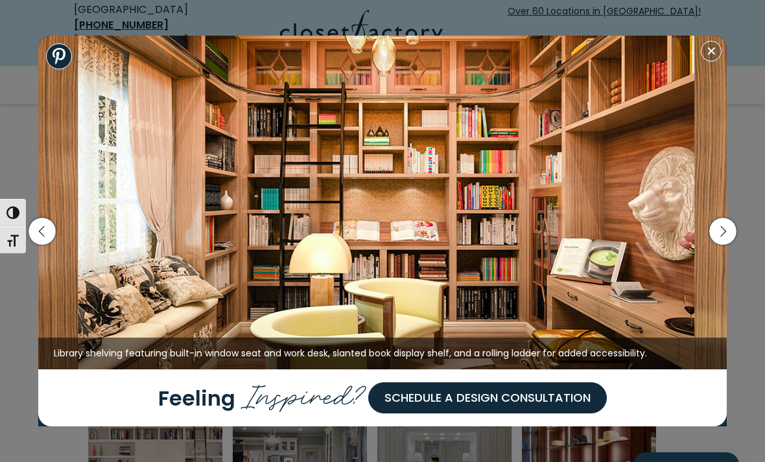
click at [711, 244] on icon "button" at bounding box center [722, 230] width 27 height 27
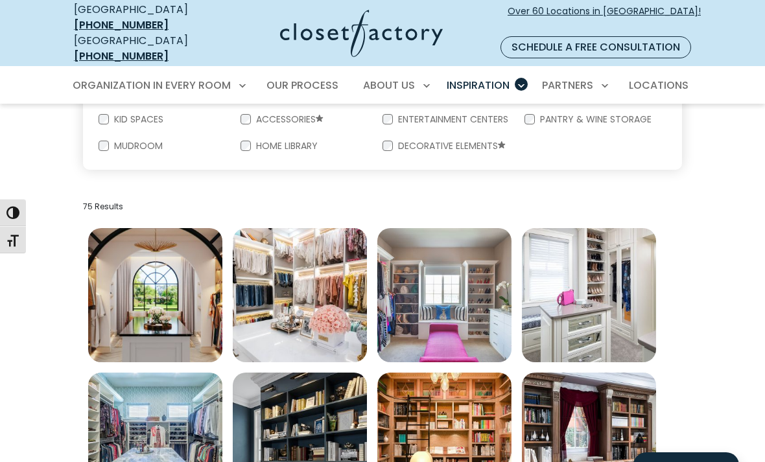
scroll to position [0, 0]
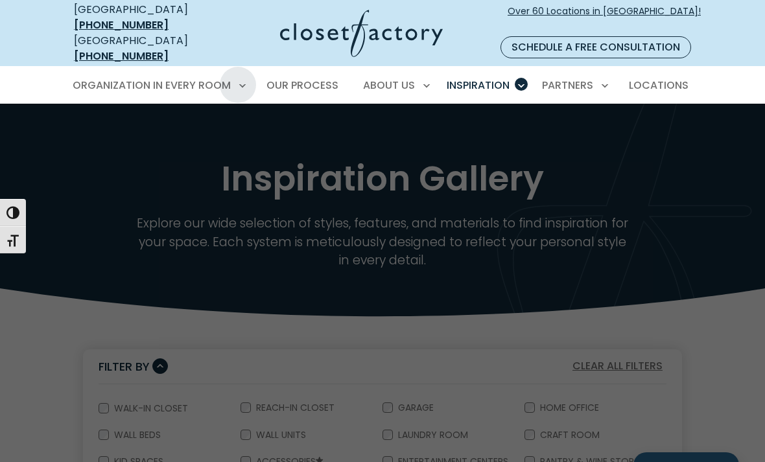
click at [163, 143] on link "Walk-In Closets" at bounding box center [157, 155] width 195 height 24
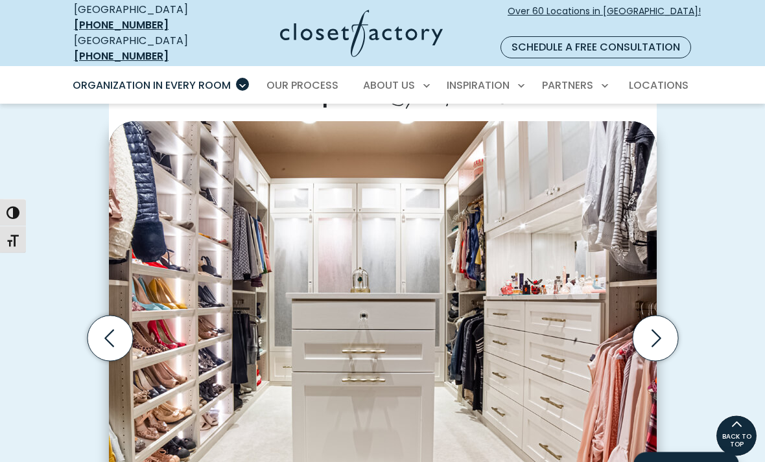
scroll to position [335, 0]
click at [654, 319] on icon "Next slide" at bounding box center [654, 338] width 45 height 45
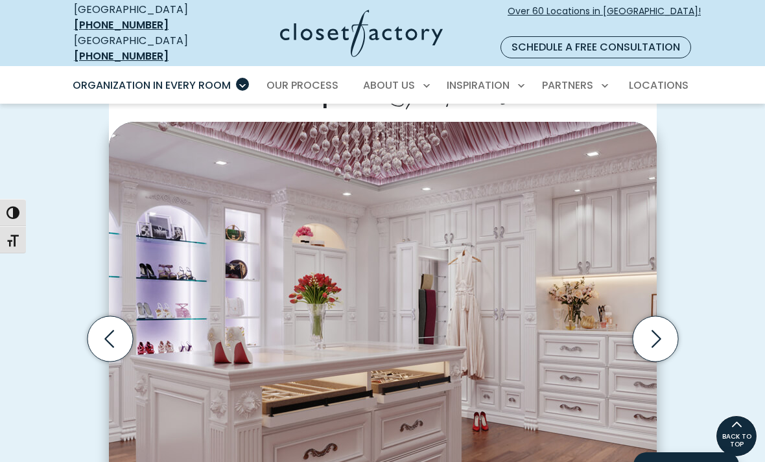
click at [655, 323] on icon "Next slide" at bounding box center [654, 338] width 45 height 45
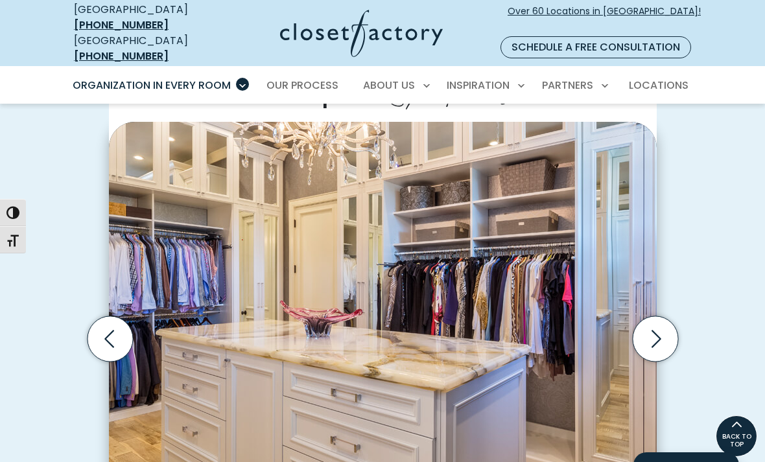
click at [654, 325] on icon "Next slide" at bounding box center [654, 338] width 45 height 45
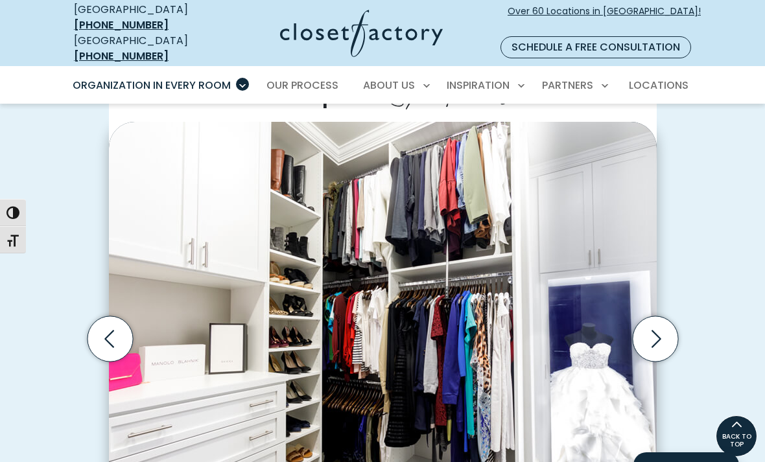
click at [646, 329] on icon "Next slide" at bounding box center [654, 338] width 45 height 45
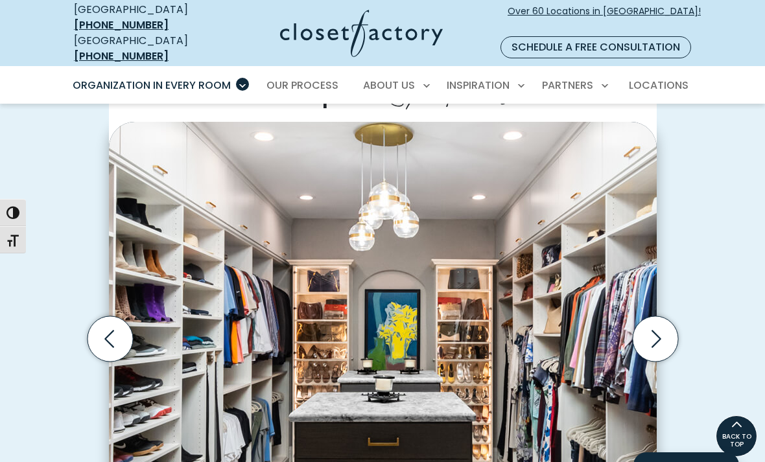
click at [654, 330] on icon "Next slide" at bounding box center [657, 339] width 10 height 18
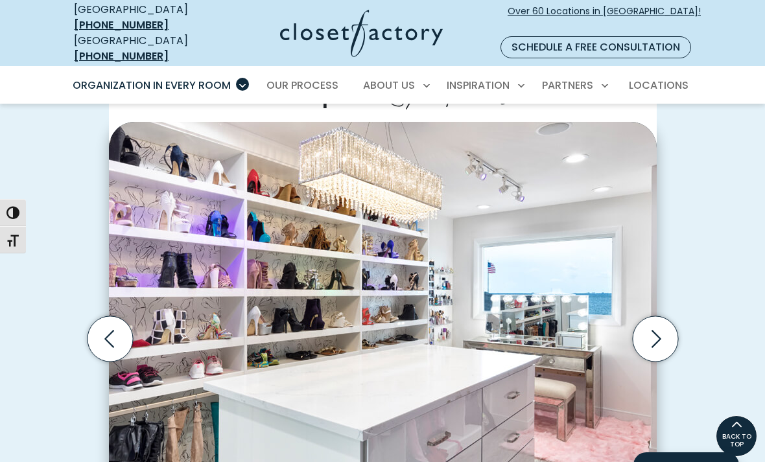
click at [653, 331] on icon "Next slide" at bounding box center [654, 338] width 45 height 45
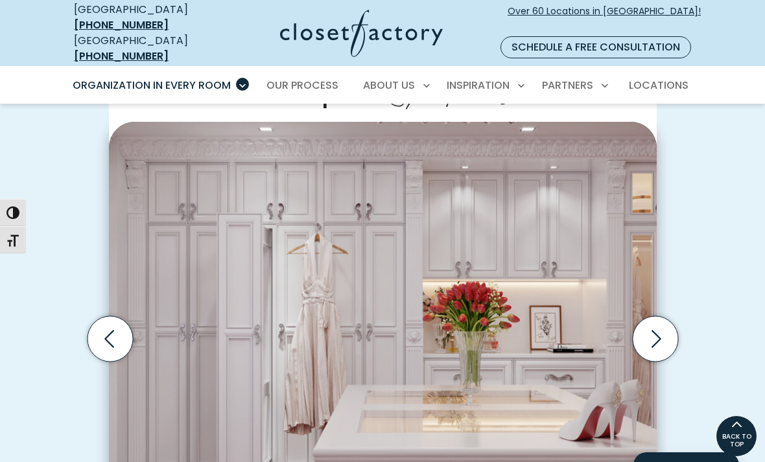
click at [656, 325] on icon "Next slide" at bounding box center [654, 338] width 45 height 45
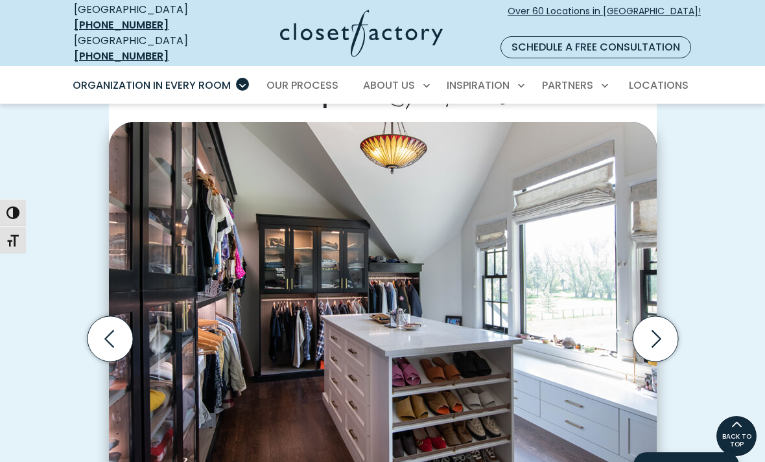
click at [648, 327] on icon "Next slide" at bounding box center [654, 338] width 45 height 45
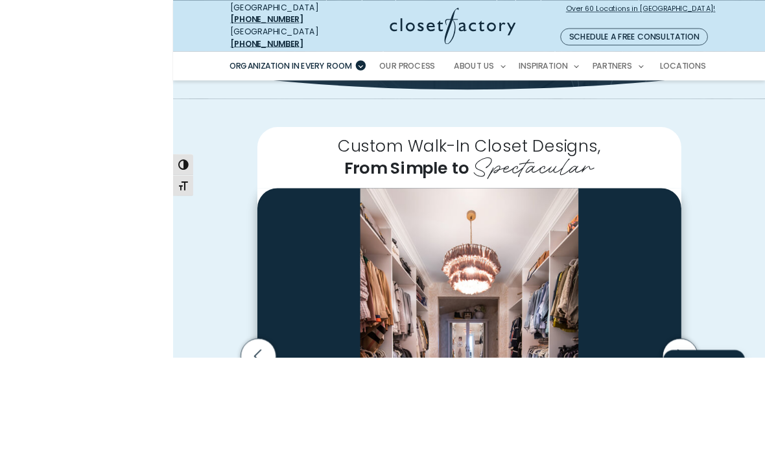
scroll to position [360, 0]
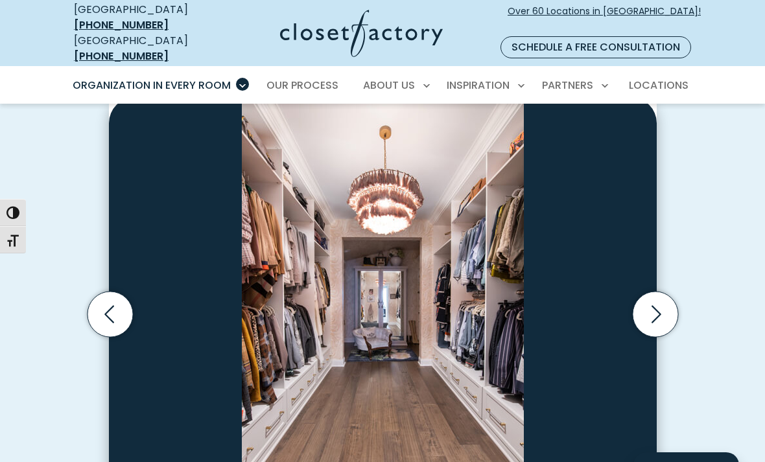
click at [657, 298] on icon "Next slide" at bounding box center [654, 314] width 45 height 45
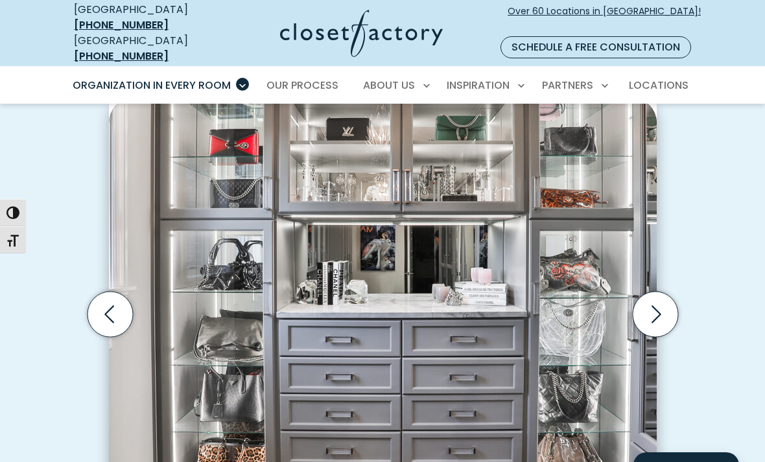
click at [657, 305] on icon "Next slide" at bounding box center [654, 314] width 45 height 45
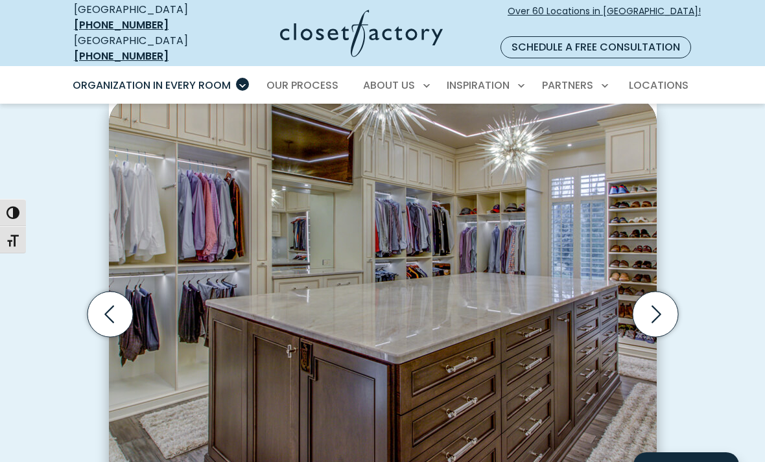
click at [661, 294] on icon "Next slide" at bounding box center [654, 314] width 45 height 45
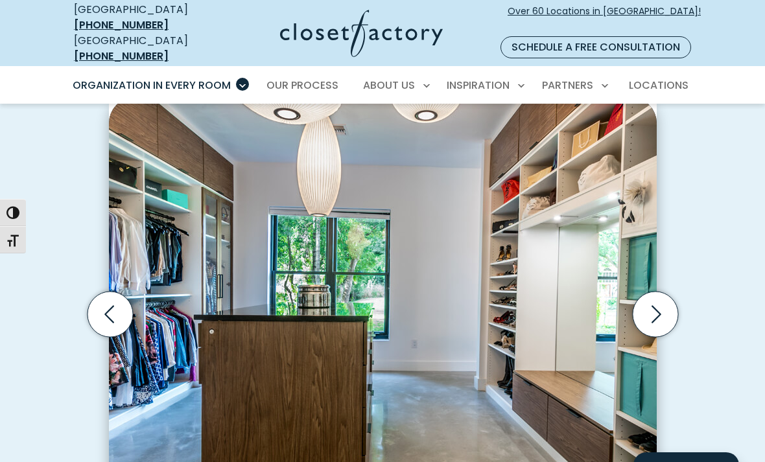
click at [653, 295] on icon "Next slide" at bounding box center [654, 314] width 45 height 45
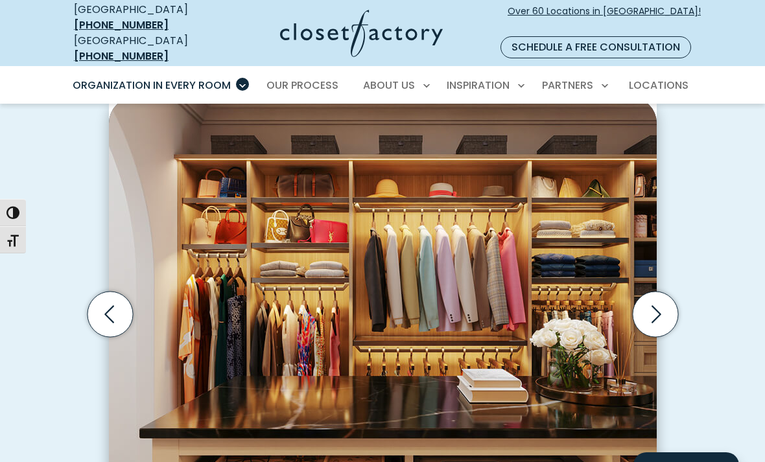
click at [652, 301] on icon "Next slide" at bounding box center [654, 314] width 45 height 45
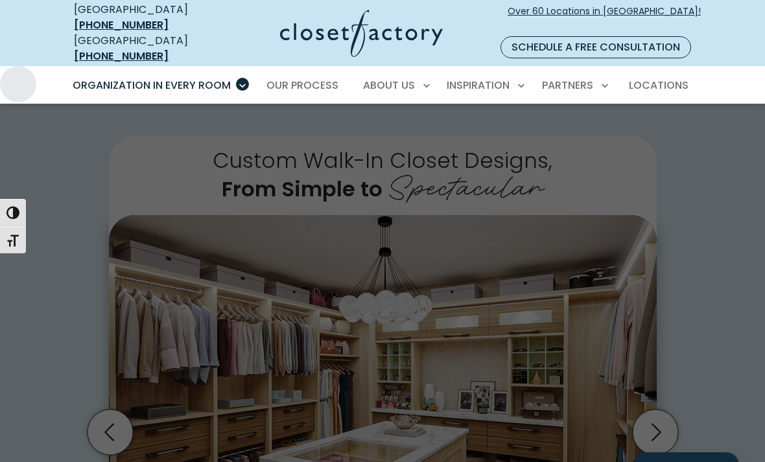
scroll to position [280, 0]
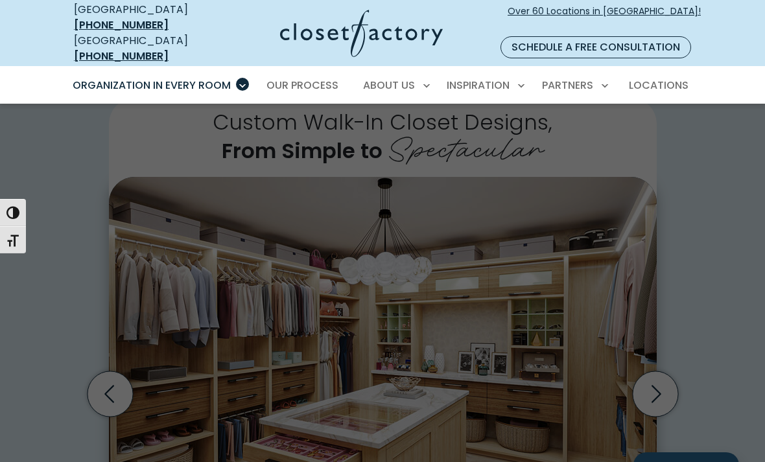
click at [108, 460] on span "Mudrooms" at bounding box center [107, 466] width 55 height 13
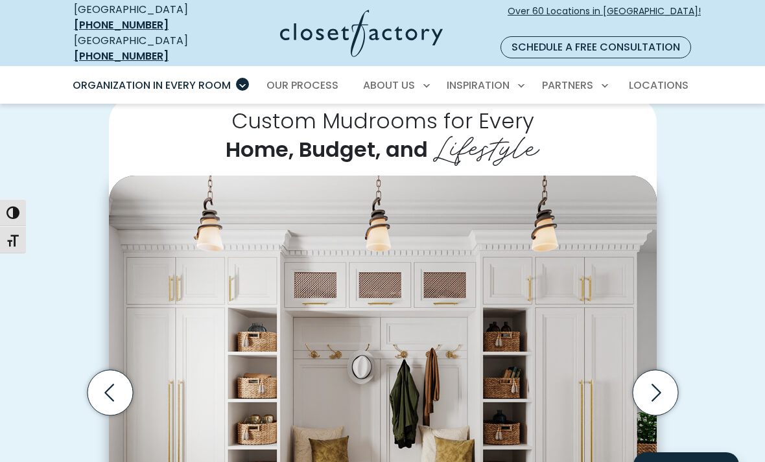
scroll to position [361, 0]
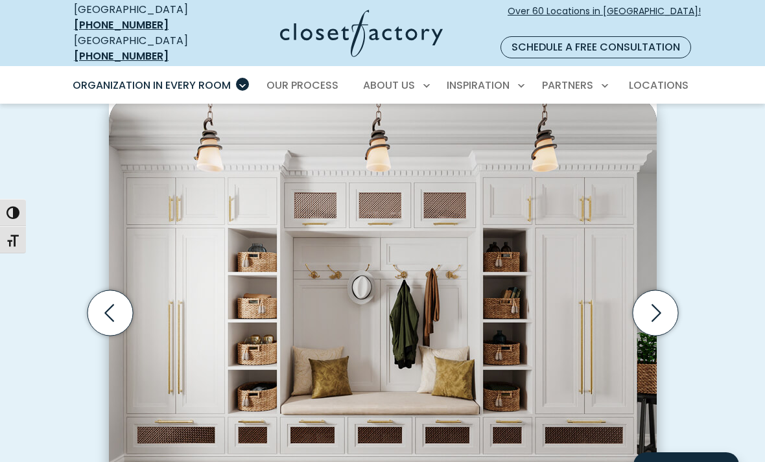
click at [654, 298] on icon "Next slide" at bounding box center [654, 312] width 45 height 45
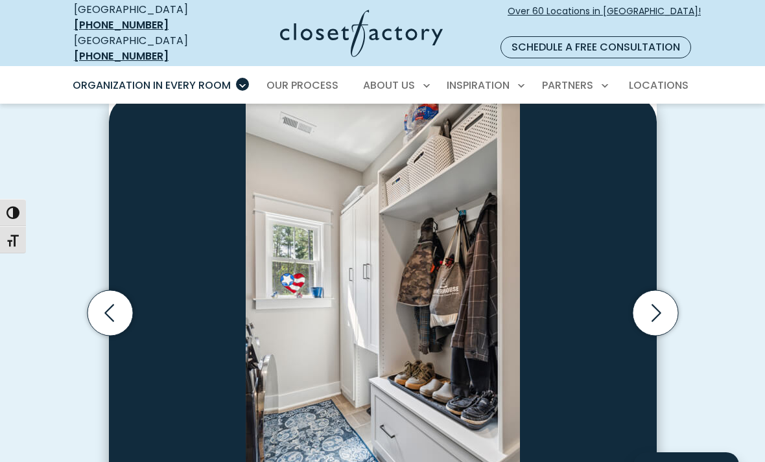
click at [660, 292] on icon "Next slide" at bounding box center [654, 312] width 45 height 45
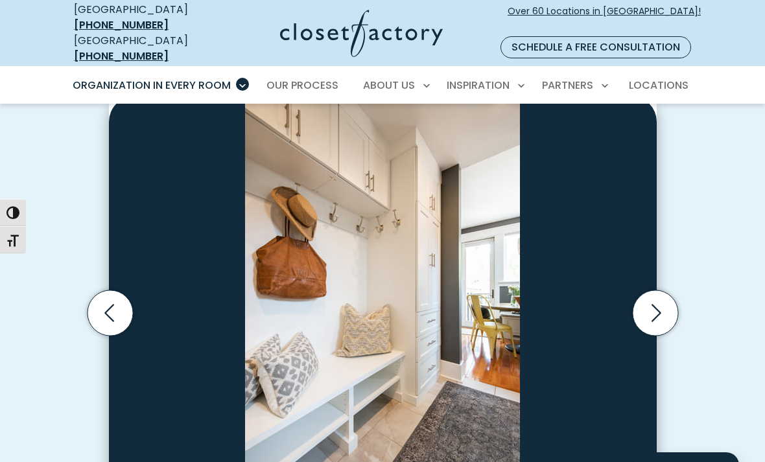
click at [653, 296] on icon "Next slide" at bounding box center [654, 312] width 45 height 45
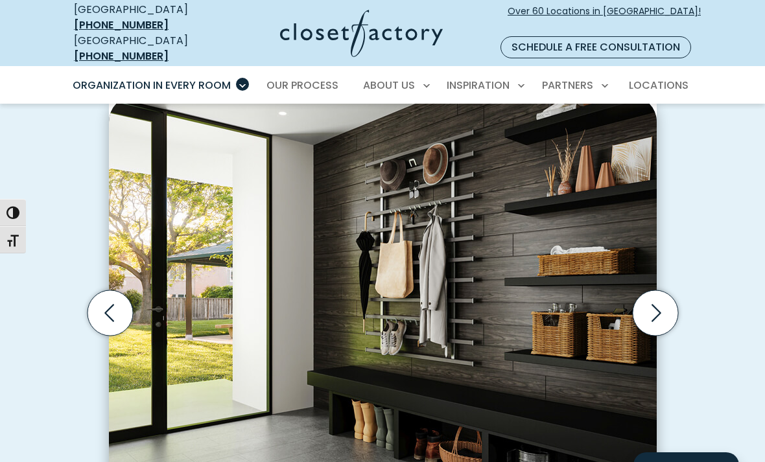
click at [651, 297] on icon "Next slide" at bounding box center [654, 312] width 45 height 45
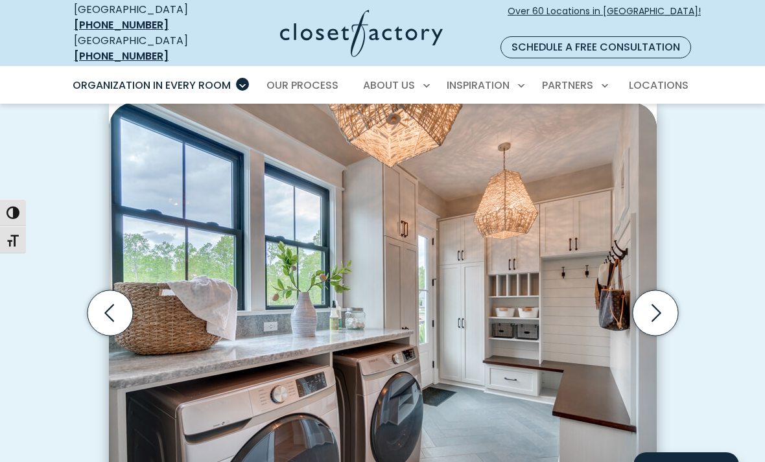
click at [656, 300] on icon "Next slide" at bounding box center [654, 312] width 45 height 45
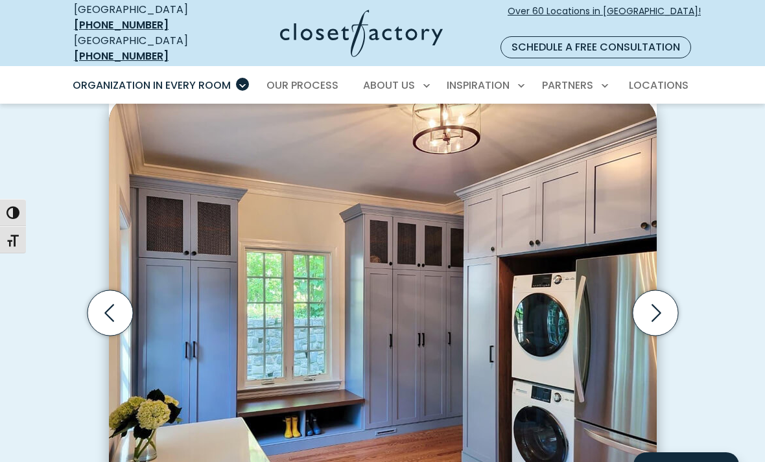
click at [652, 302] on icon "Next slide" at bounding box center [654, 312] width 45 height 45
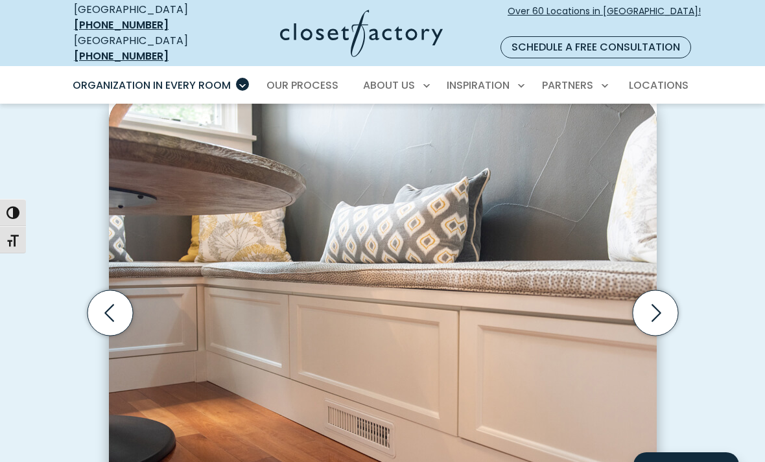
click at [656, 303] on icon "Next slide" at bounding box center [654, 312] width 45 height 45
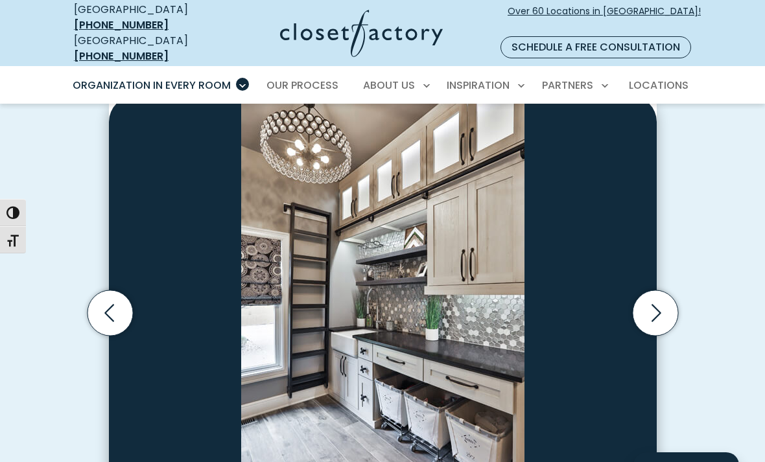
click at [655, 298] on icon "Next slide" at bounding box center [654, 312] width 45 height 45
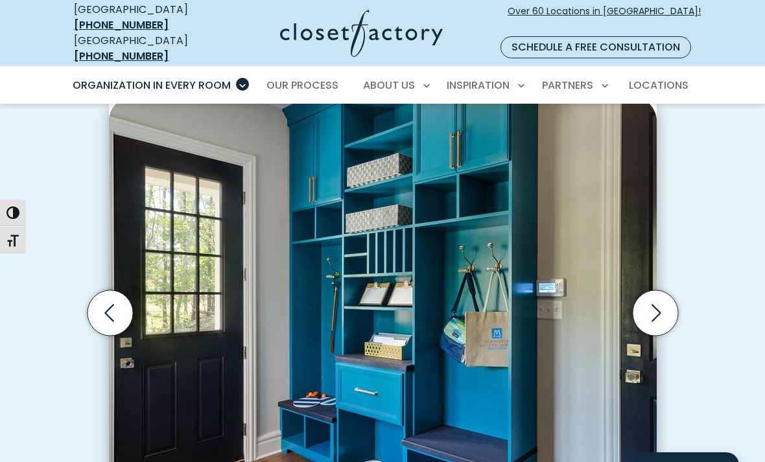
click at [653, 298] on icon "Next slide" at bounding box center [654, 312] width 45 height 45
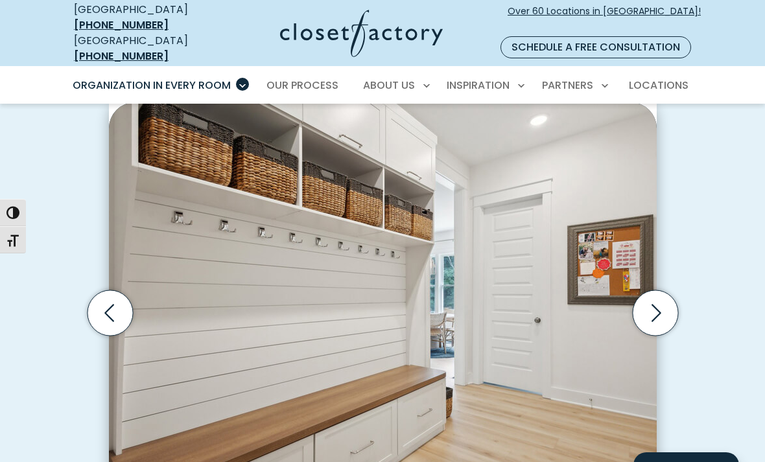
click at [653, 294] on icon "Next slide" at bounding box center [654, 312] width 45 height 45
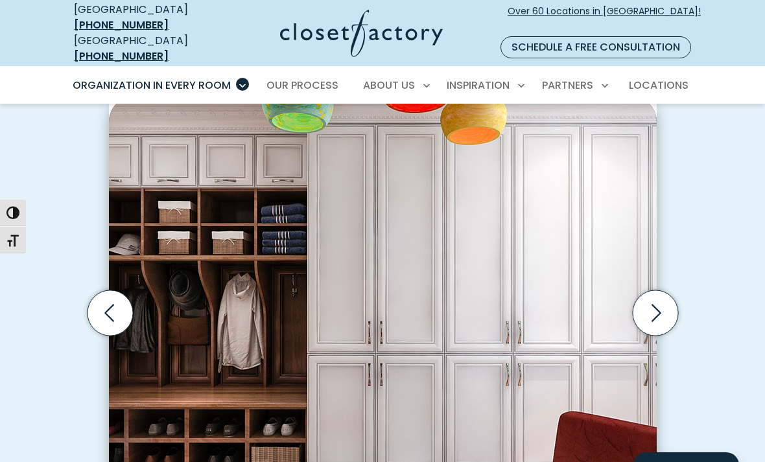
click at [652, 296] on icon "Next slide" at bounding box center [654, 312] width 45 height 45
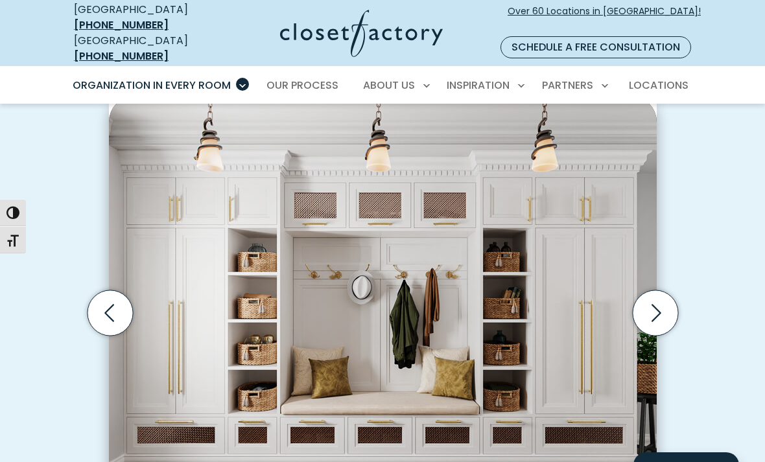
click at [654, 297] on icon "Next slide" at bounding box center [654, 312] width 45 height 45
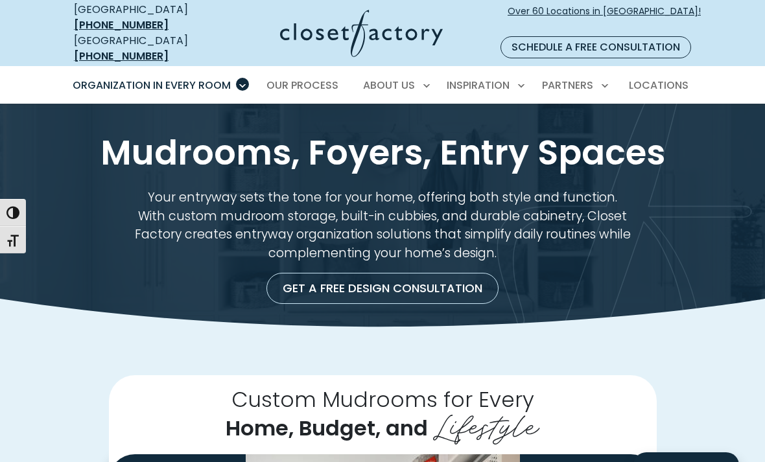
scroll to position [0, 0]
